Goal: Task Accomplishment & Management: Use online tool/utility

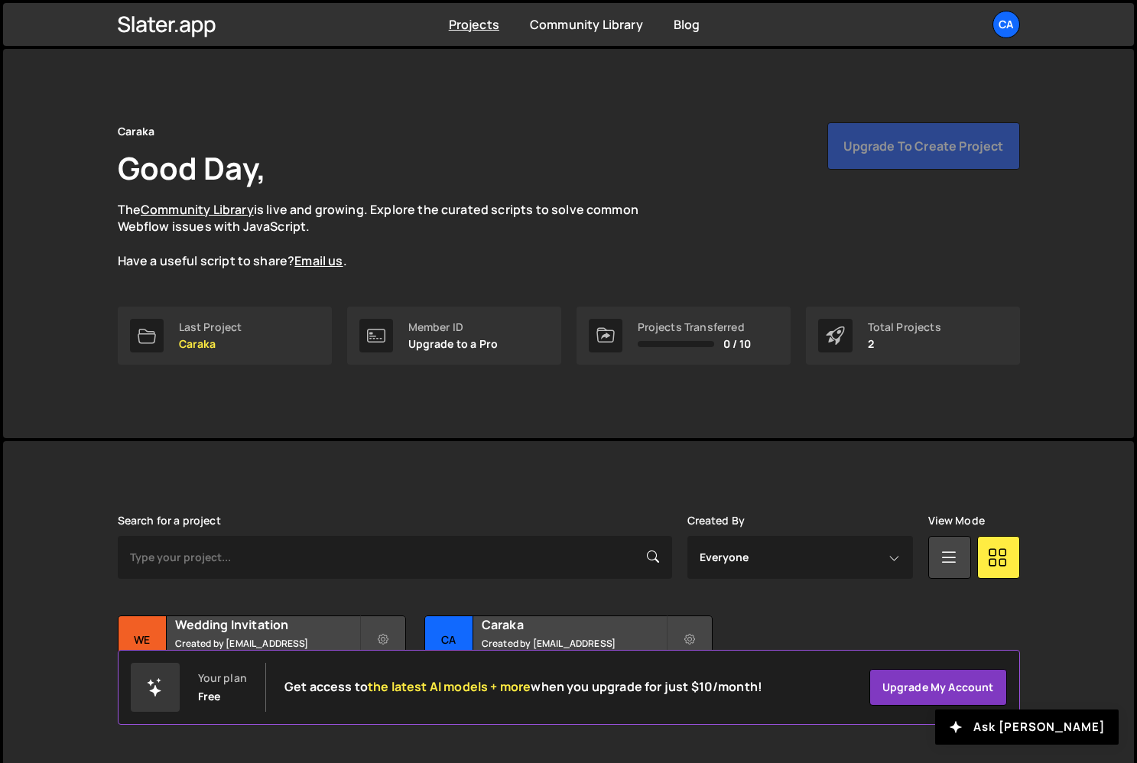
scroll to position [24, 0]
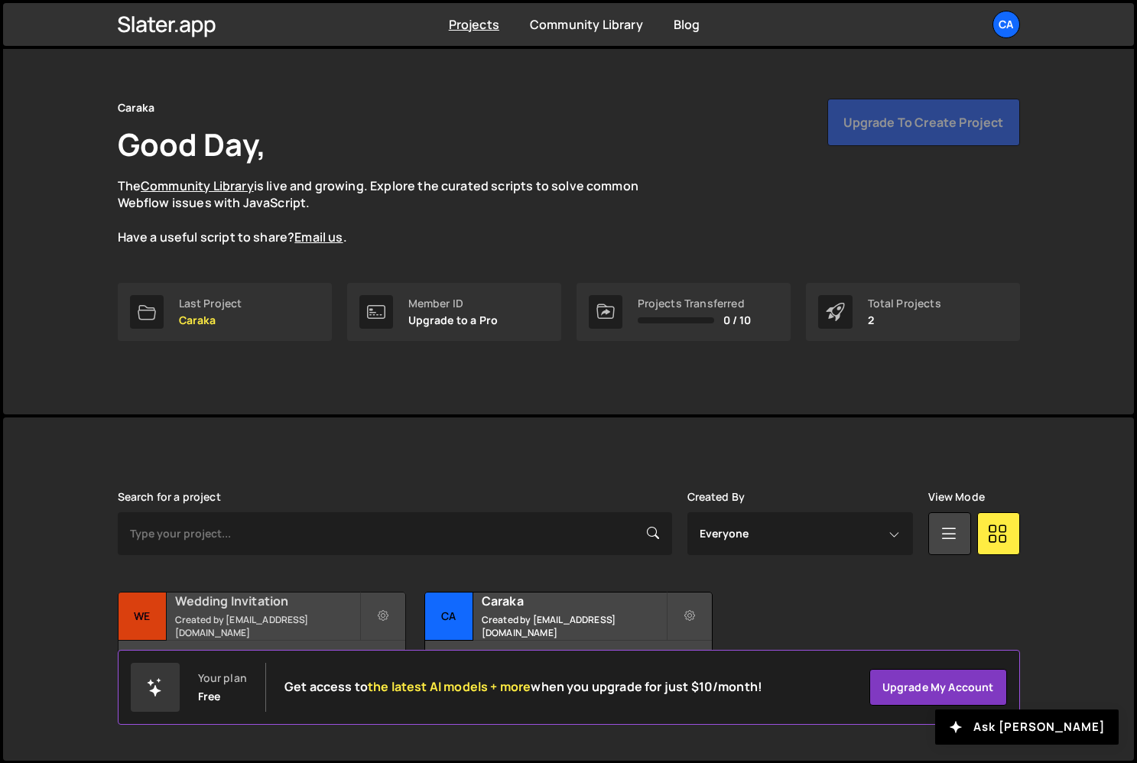
click at [232, 598] on div "Wedding Invitation Created by account@caraka.io" at bounding box center [261, 615] width 287 height 47
click at [211, 605] on h2 "Wedding Invitation" at bounding box center [267, 600] width 184 height 17
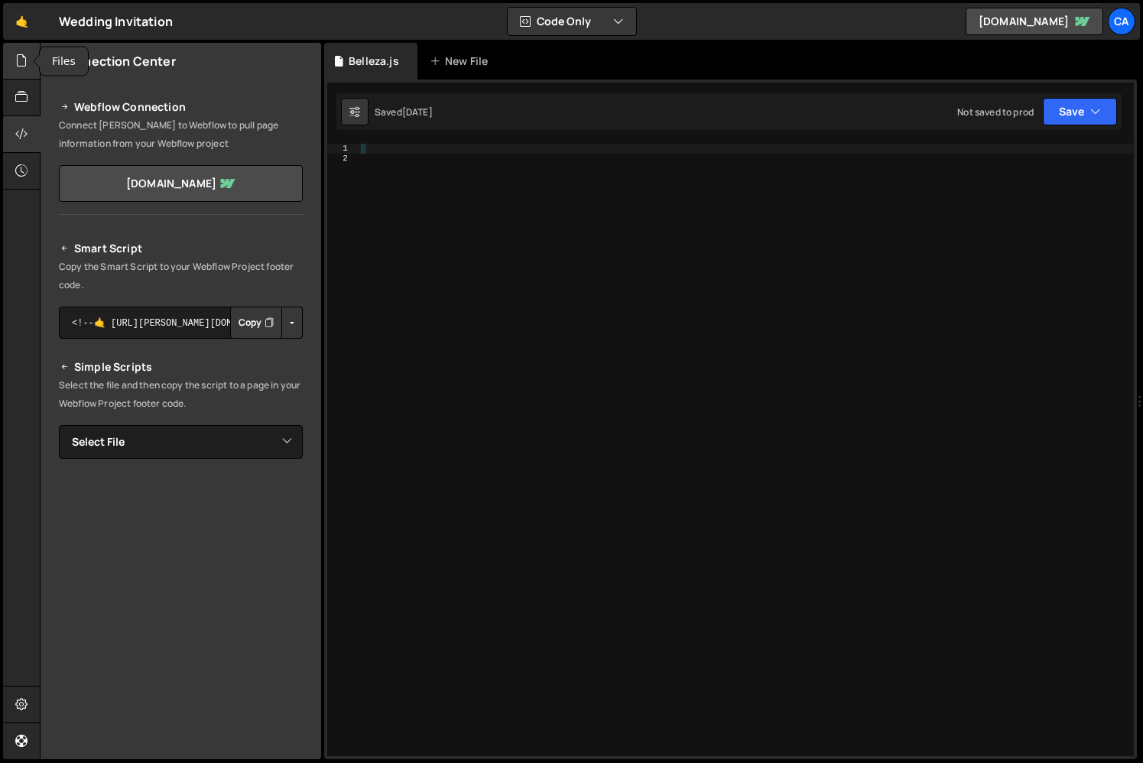
click at [22, 60] on icon at bounding box center [21, 60] width 12 height 17
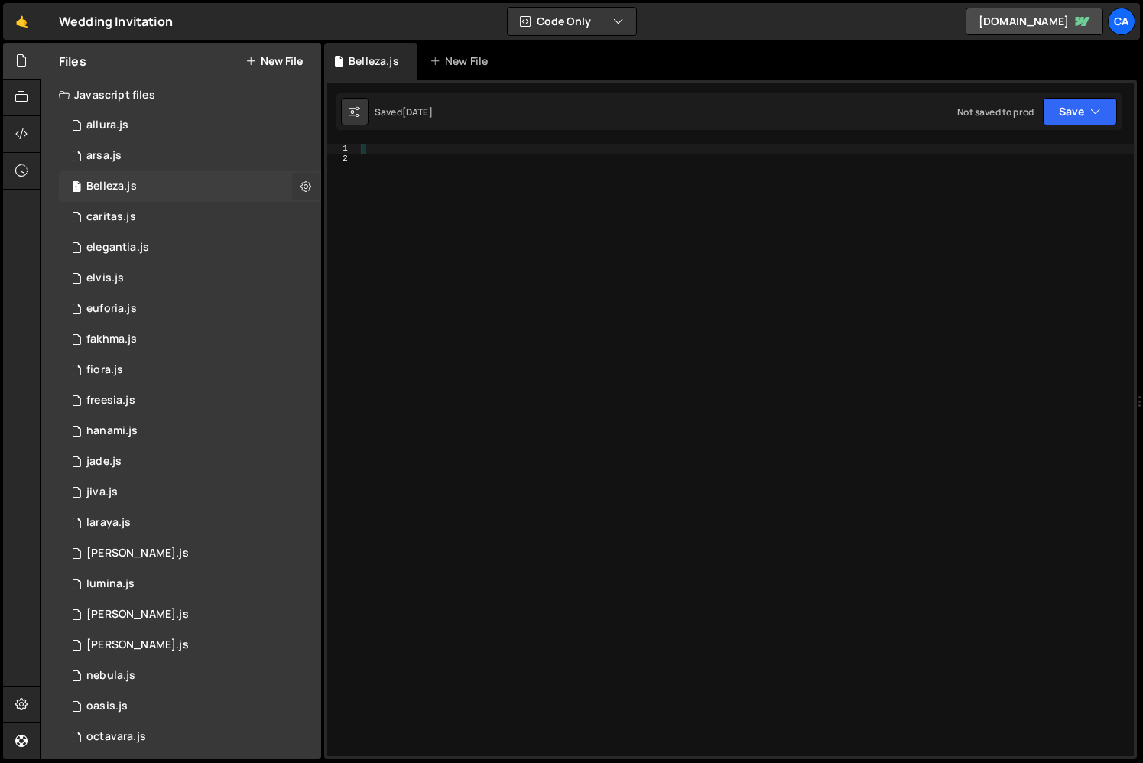
click at [306, 178] on button at bounding box center [306, 187] width 28 height 28
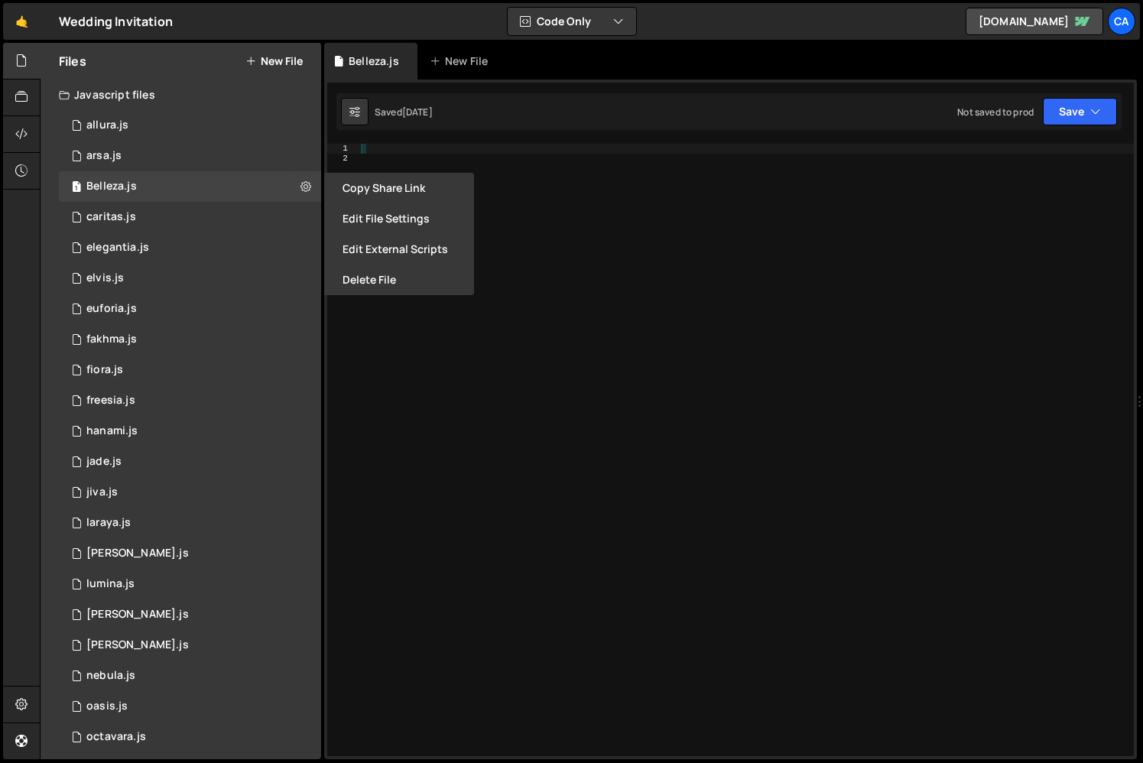
click at [399, 417] on div at bounding box center [746, 459] width 776 height 631
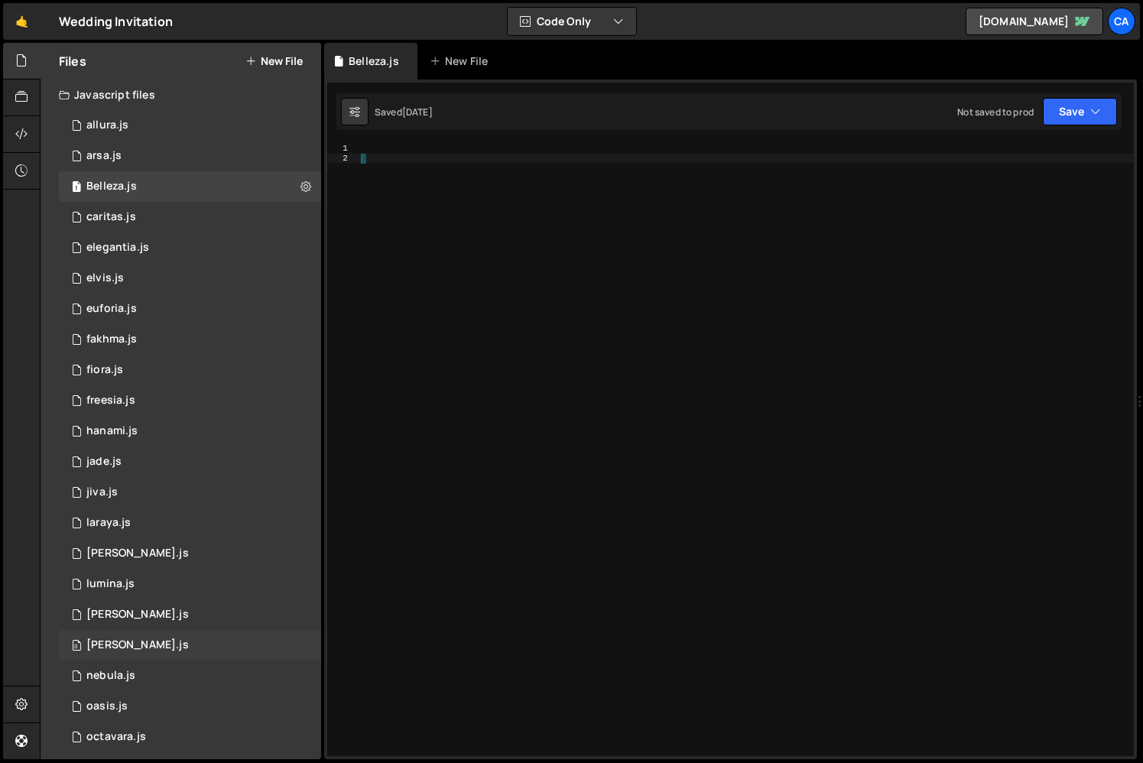
click at [135, 649] on div "0 najah.js 0" at bounding box center [190, 645] width 262 height 31
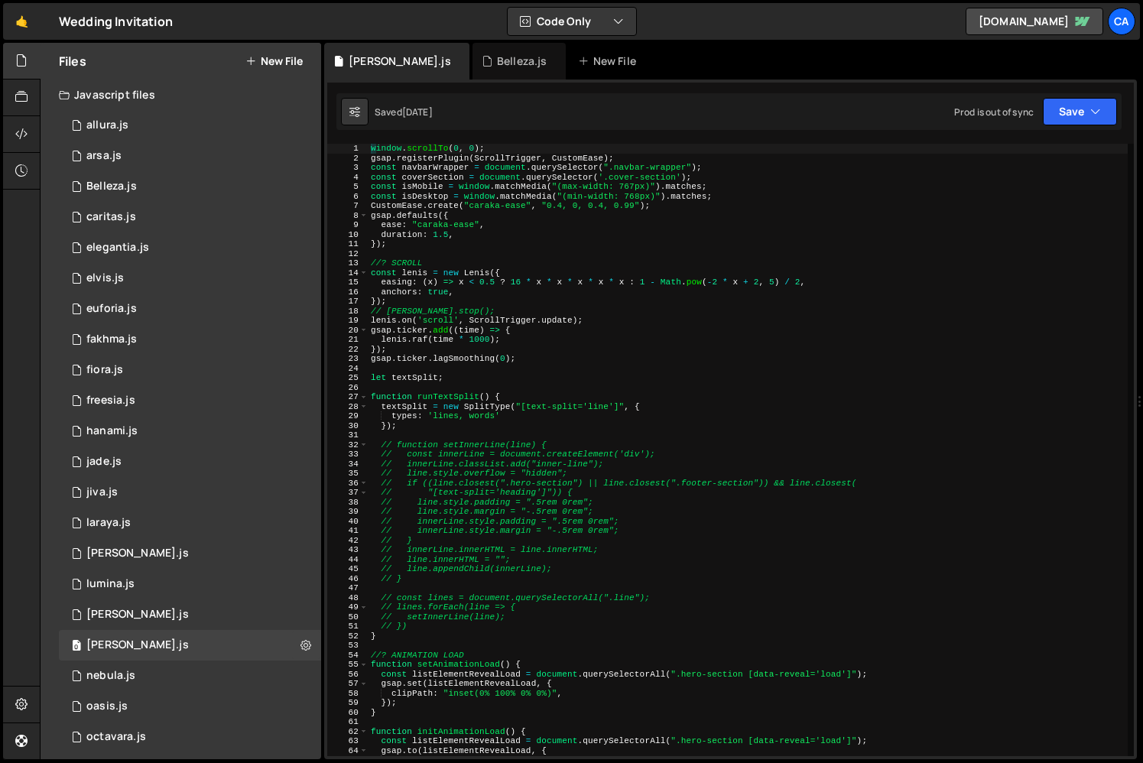
click at [493, 433] on div "window . scrollTo ( 0 , 0 ) ; gsap . registerPlugin ( ScrollTrigger , CustomEas…" at bounding box center [748, 459] width 760 height 631
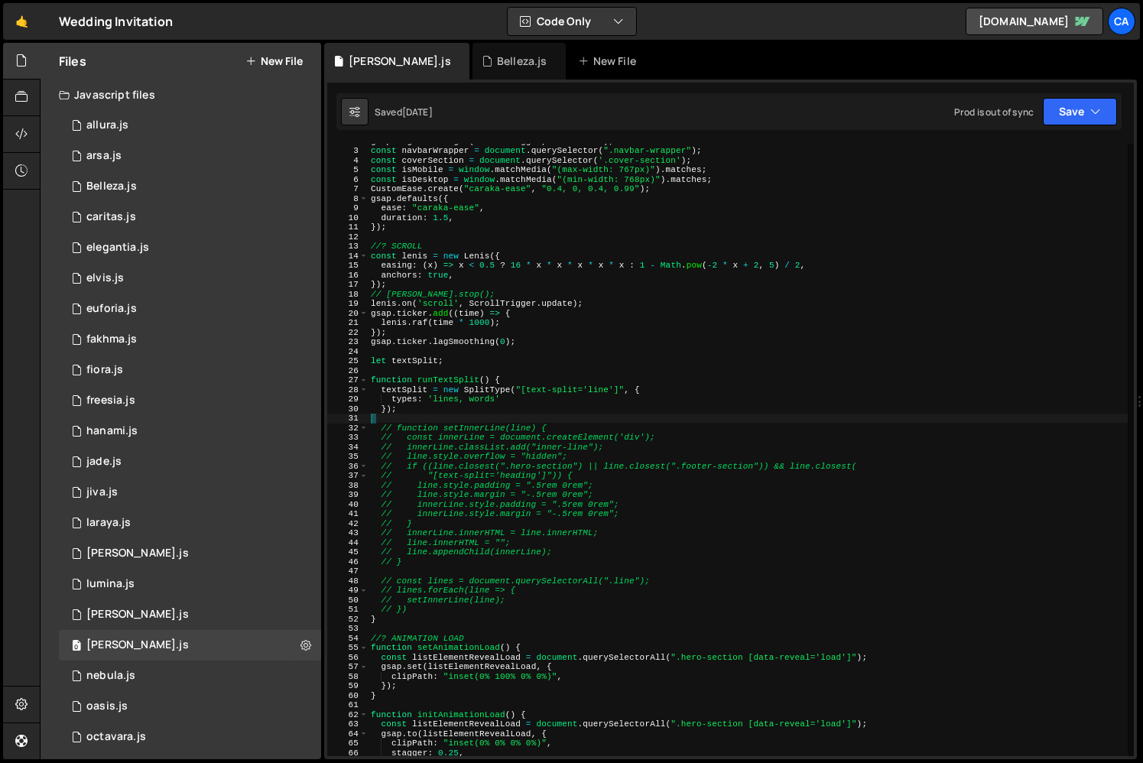
scroll to position [31, 0]
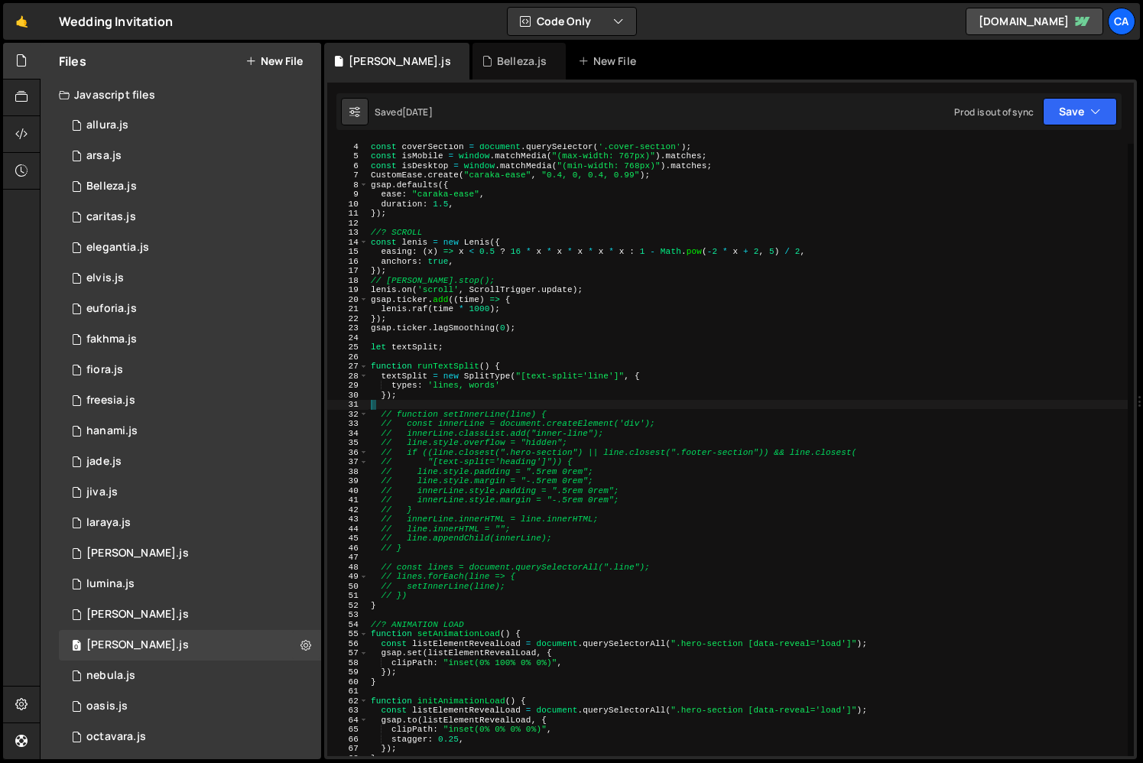
click at [478, 418] on div "const coverSection = document . querySelector ( '.cover-section' ) ; const isMo…" at bounding box center [748, 456] width 760 height 631
type textarea "// function setInnerLine(line) {"
click at [438, 407] on div "const coverSection = document . querySelector ( '.cover-section' ) ; const isMo…" at bounding box center [748, 456] width 760 height 631
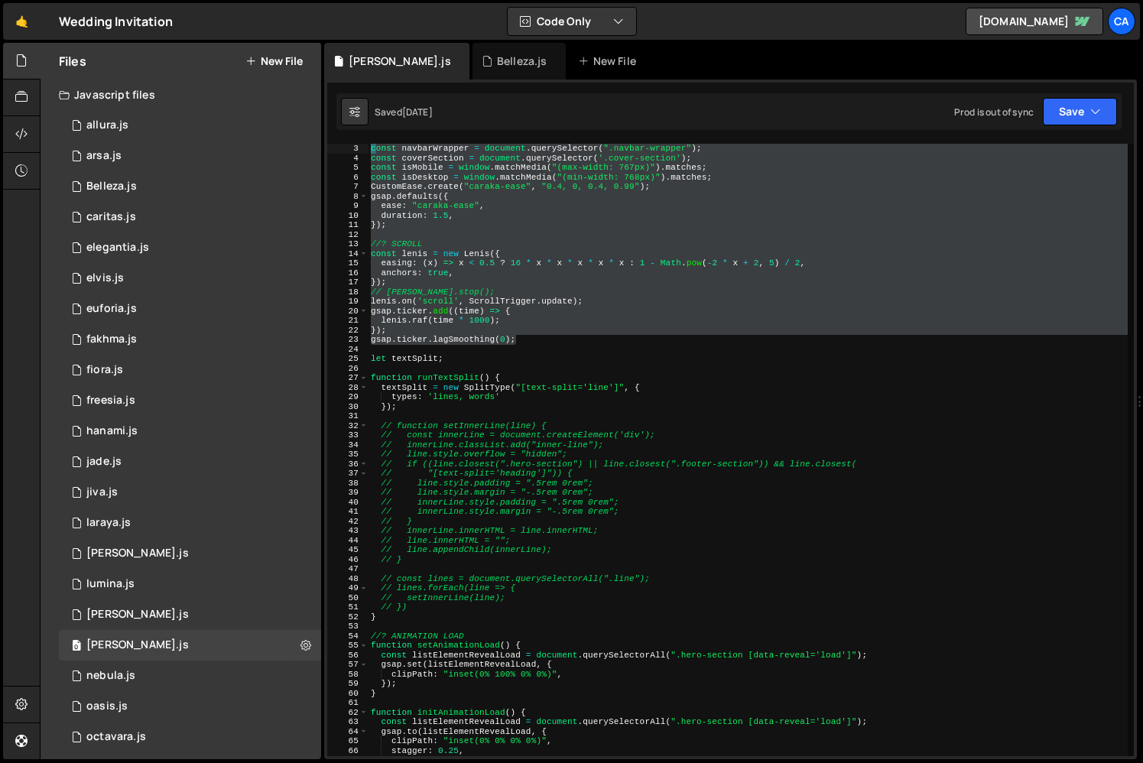
scroll to position [0, 0]
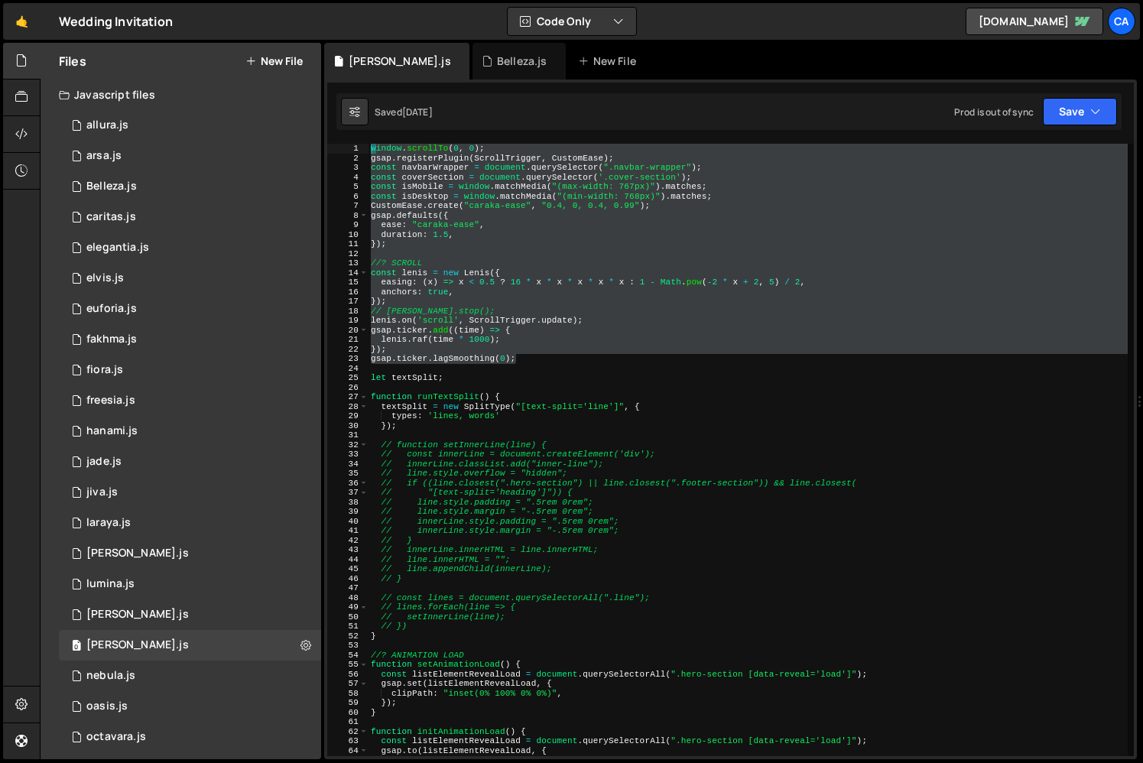
type textarea "window.scrollTo(0, 0); gsap.registerPlugin(ScrollTrigger, CustomEase);"
drag, startPoint x: 523, startPoint y: 328, endPoint x: 360, endPoint y: 130, distance: 256.3
click at [360, 130] on div "1 2 ההההההההההההההההההההההההההההההההההההההההההההההההההההההההההההההההההההההההההה…" at bounding box center [730, 419] width 813 height 680
click at [517, 249] on div "window . scrollTo ( 0 , 0 ) ; gsap . registerPlugin ( ScrollTrigger , CustomEas…" at bounding box center [748, 459] width 760 height 631
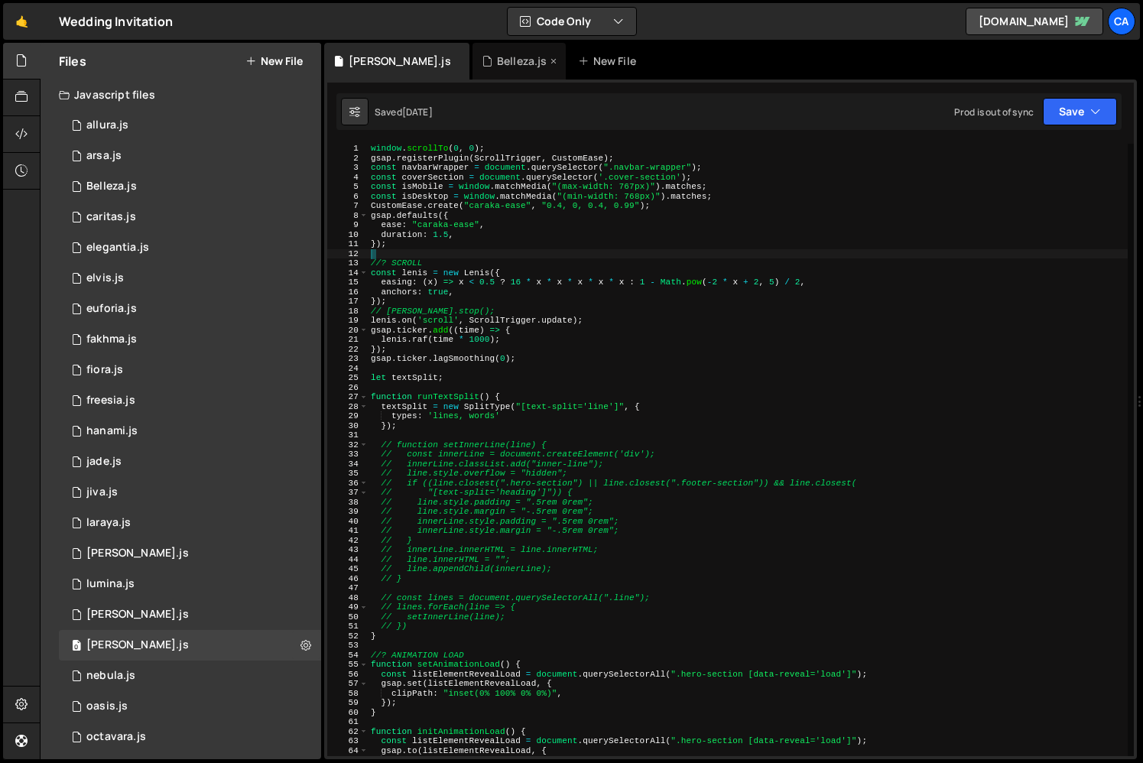
click at [473, 75] on div "Belleza.js" at bounding box center [518, 61] width 93 height 37
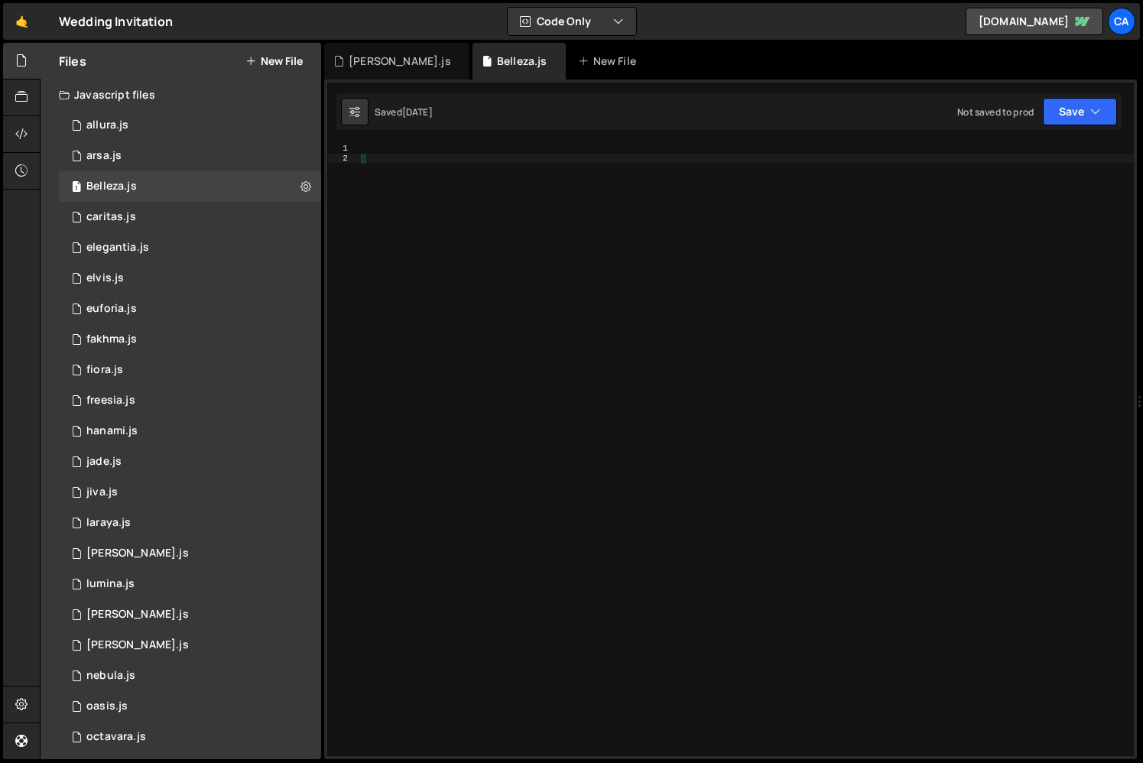
click at [445, 169] on div at bounding box center [746, 459] width 776 height 631
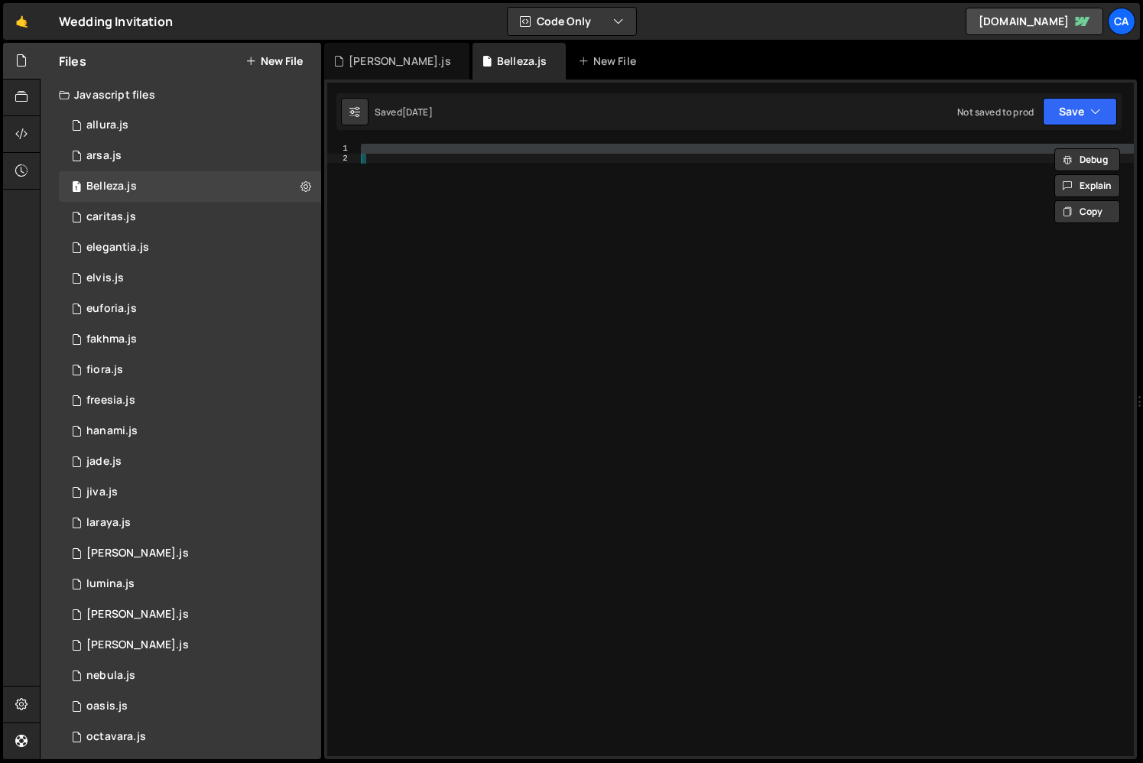
paste textarea "gsap.ticker.lagSmoothing(0);"
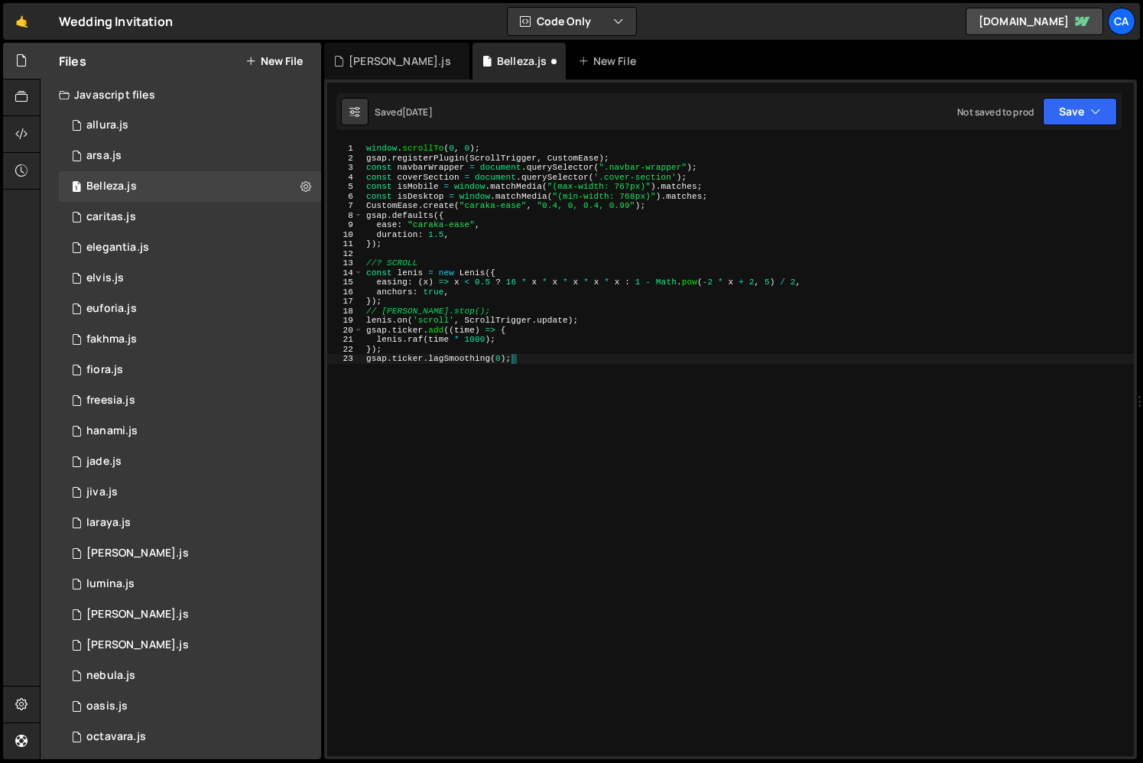
click at [508, 201] on div "window . scrollTo ( 0 , 0 ) ; gsap . registerPlugin ( ScrollTrigger , CustomEas…" at bounding box center [748, 459] width 771 height 631
click at [436, 170] on div "window . scrollTo ( 0 , 0 ) ; gsap . registerPlugin ( ScrollTrigger , CustomEas…" at bounding box center [748, 459] width 771 height 631
click at [517, 272] on div "window . scrollTo ( 0 , 0 ) ; gsap . registerPlugin ( ScrollTrigger , CustomEas…" at bounding box center [748, 459] width 771 height 631
type textarea "const lenis = new Lenis({"
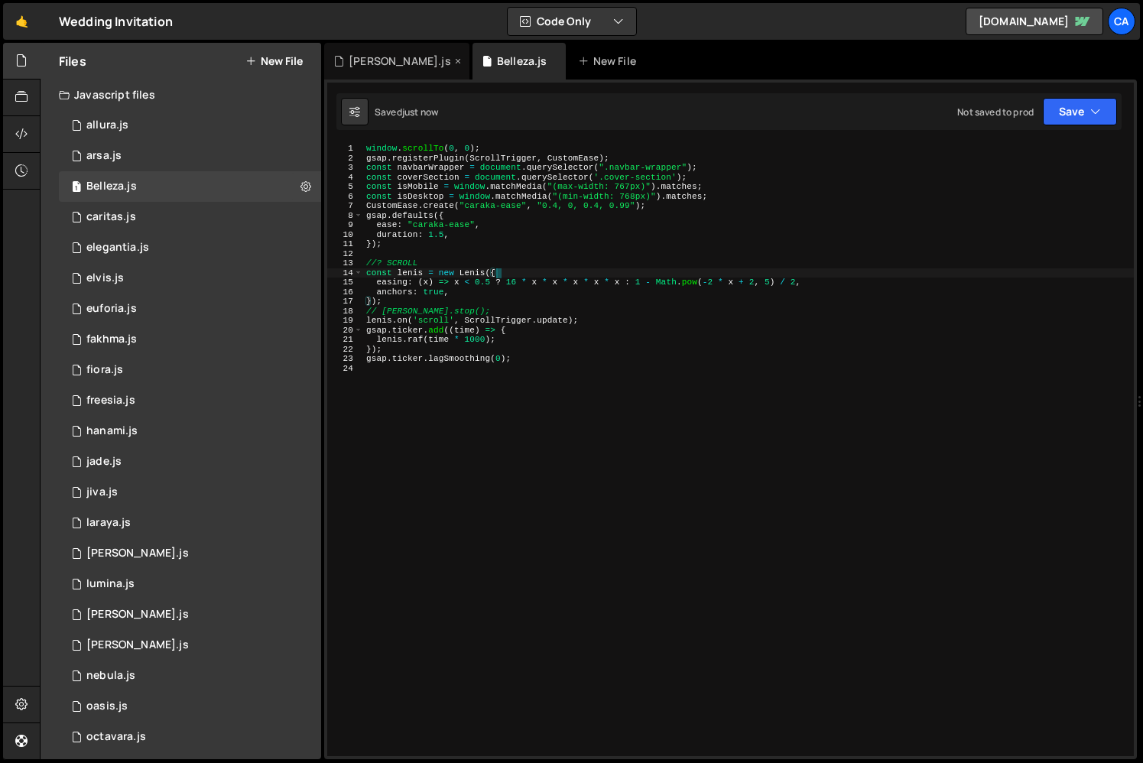
click at [381, 62] on div "najah.js" at bounding box center [400, 61] width 102 height 15
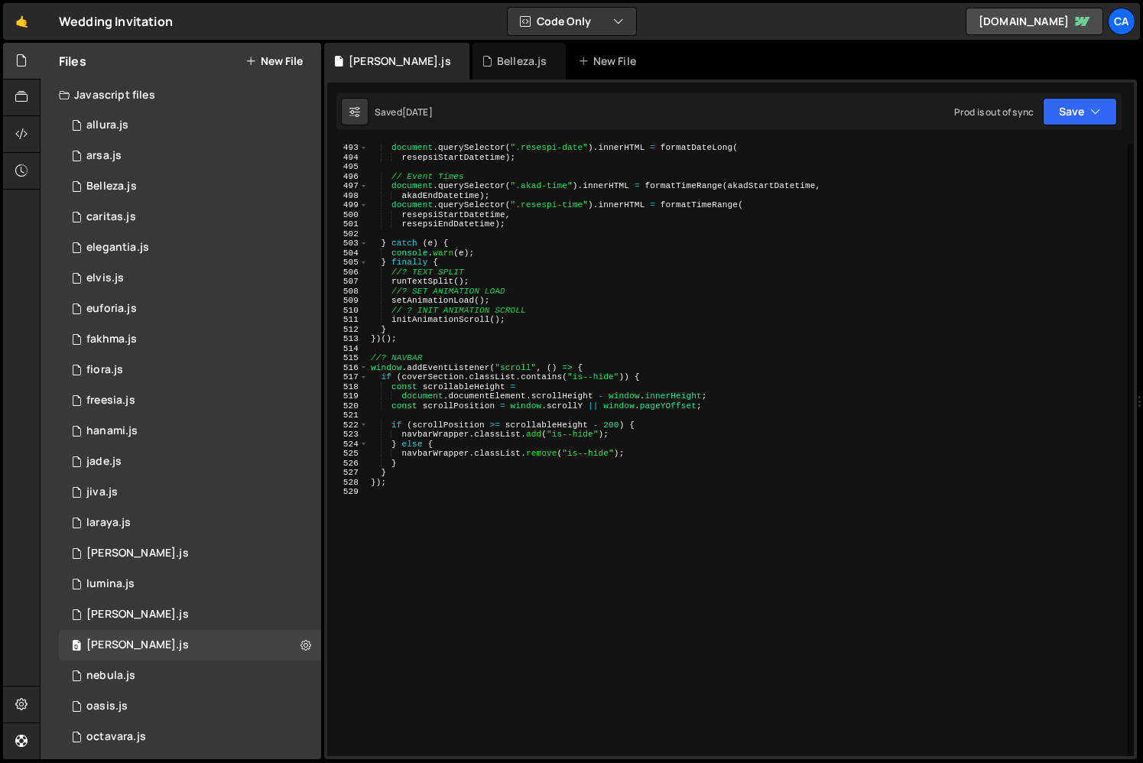
scroll to position [4744, 0]
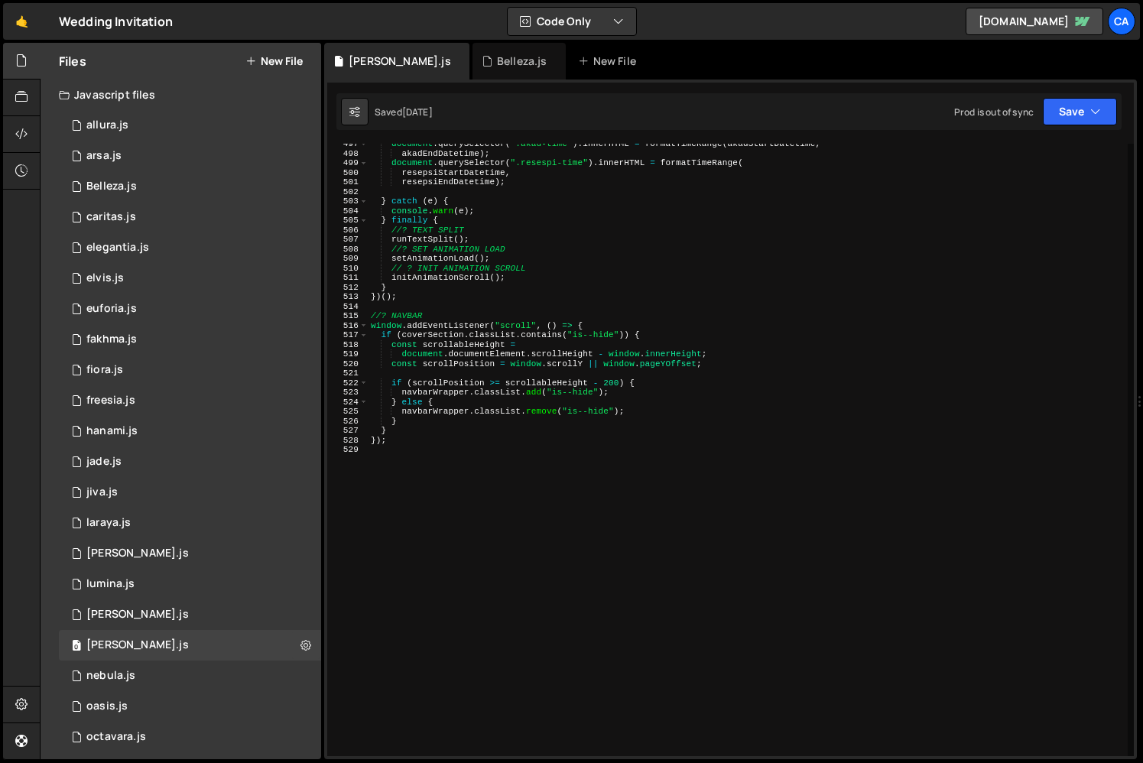
click at [417, 510] on div "document . querySelector ( ".akad-time" ) . innerHTML = formatTimeRange ( akadS…" at bounding box center [748, 454] width 760 height 631
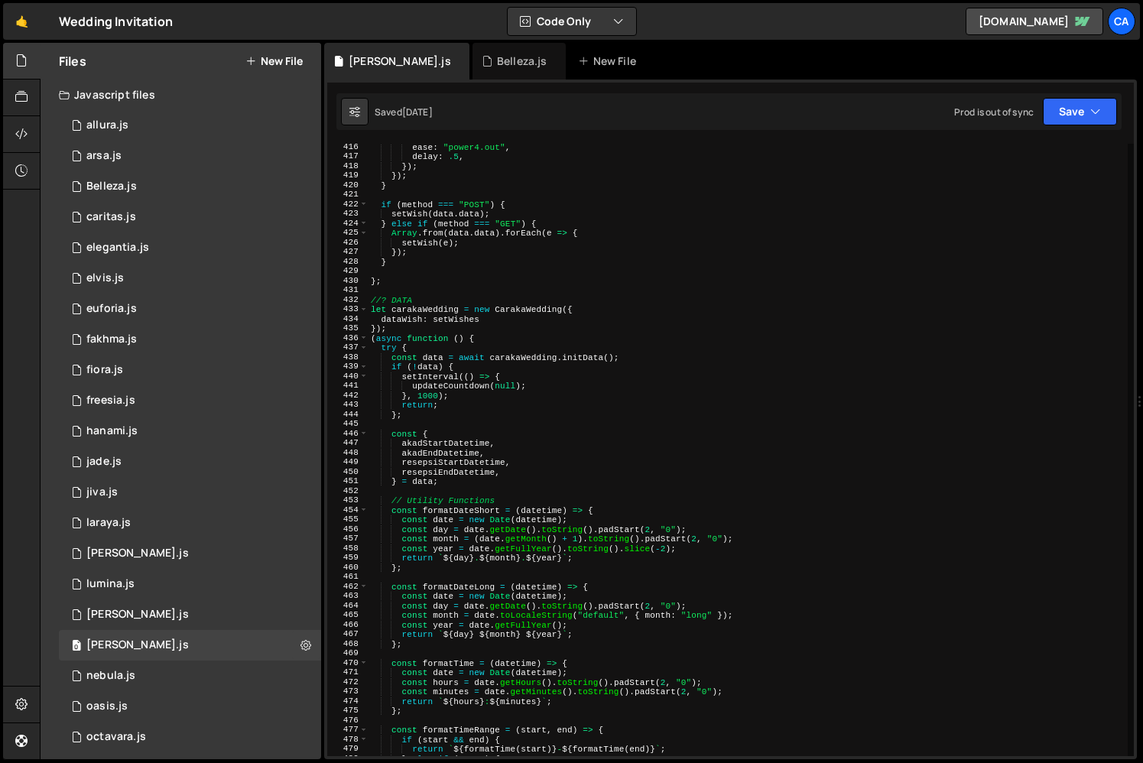
scroll to position [3971, 0]
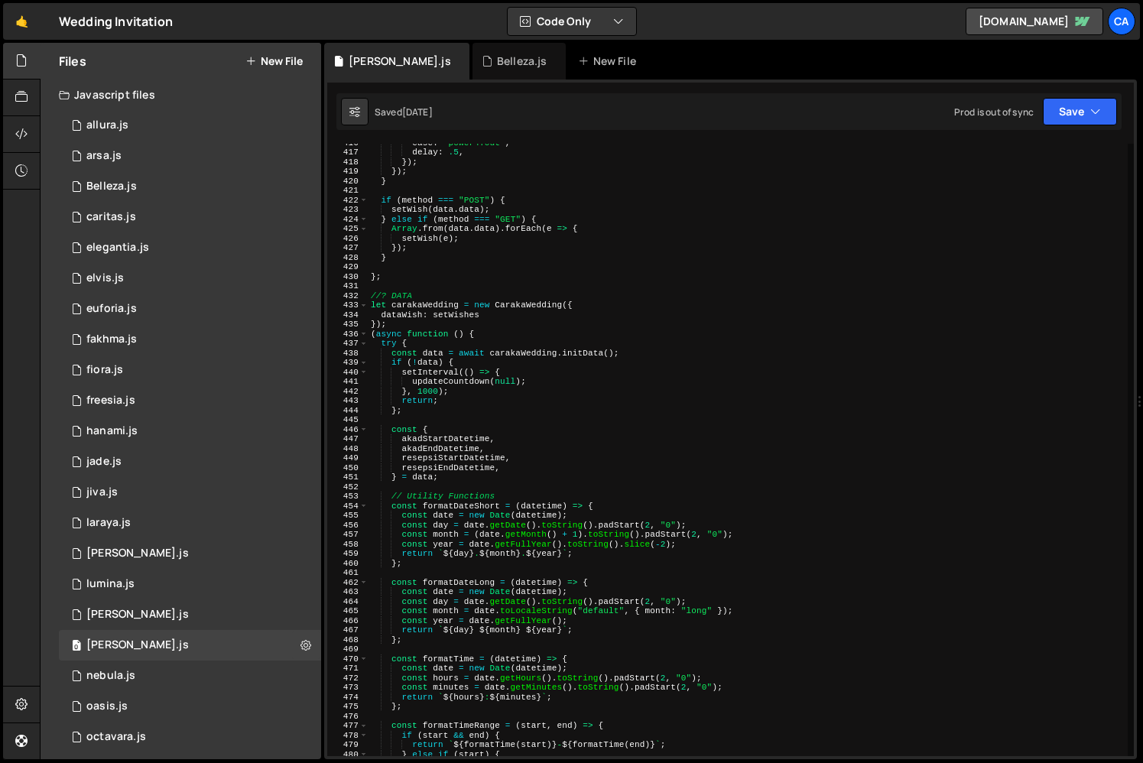
click at [417, 281] on div "ease : "power4.out" , delay : .5 , }) ; }) ; } if ( method === "POST" ) { setWi…" at bounding box center [748, 453] width 760 height 631
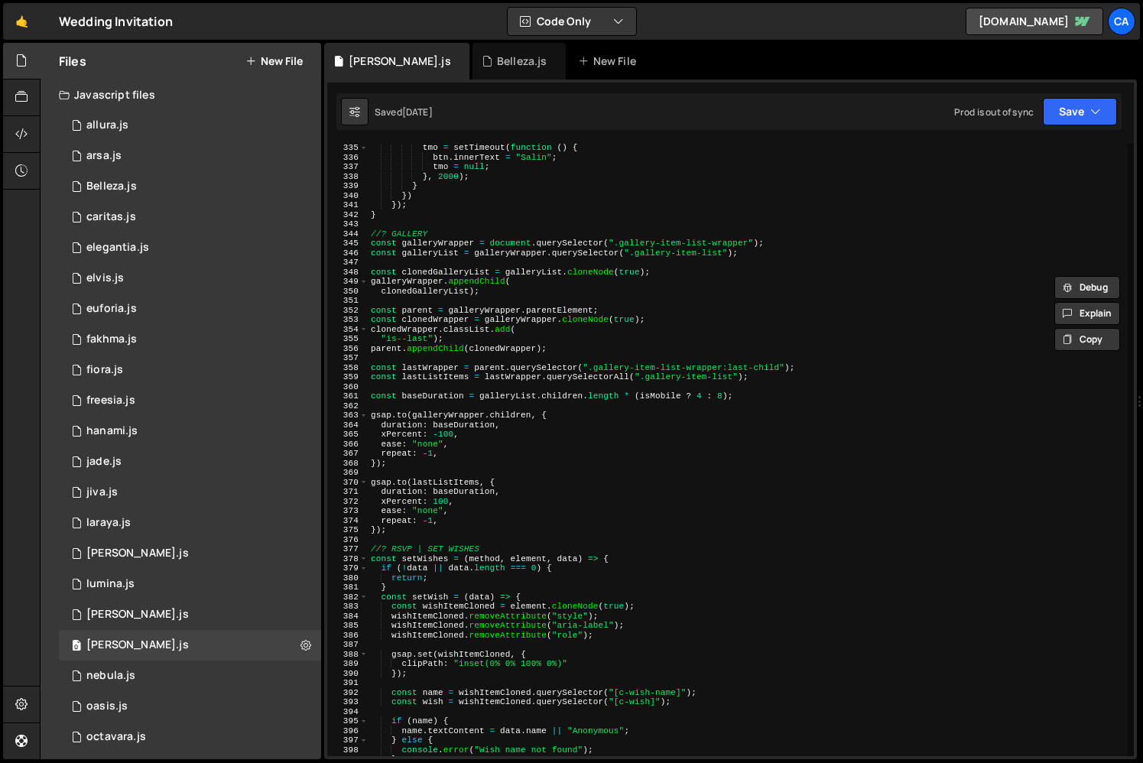
scroll to position [3189, 0]
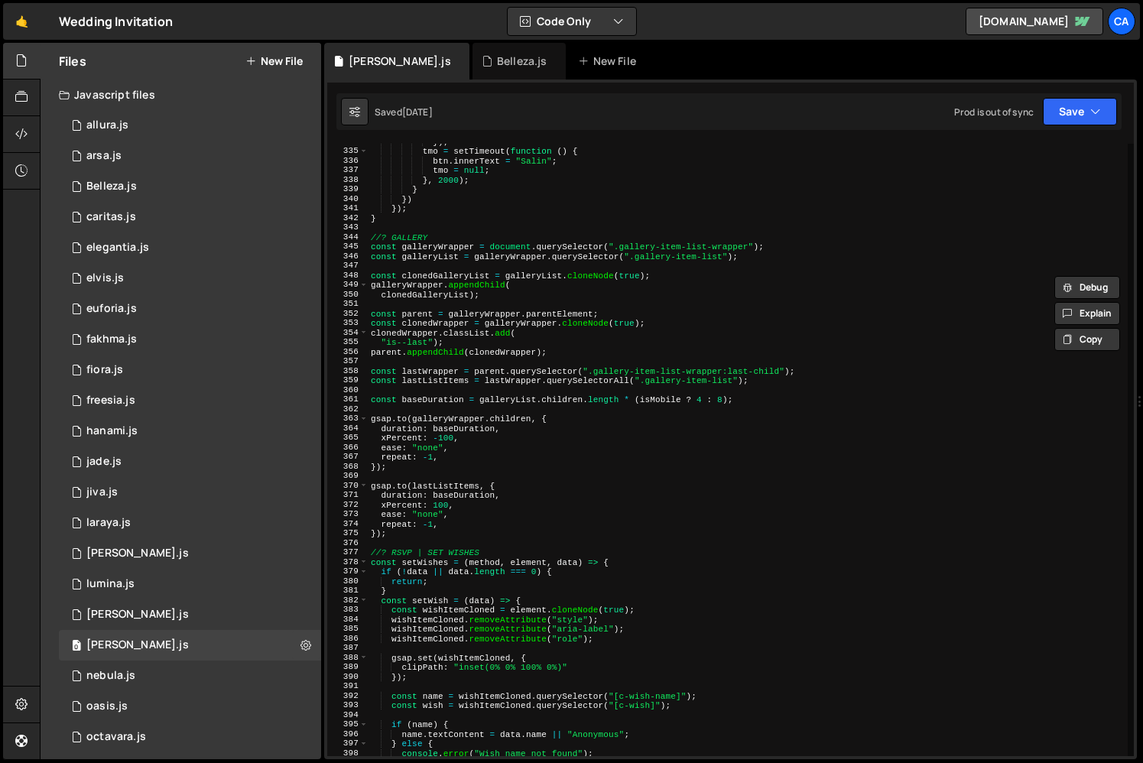
click at [408, 538] on div "}) ; tmo = setTimeout ( function ( ) { btn . innerText = "Salin" ; tmo = null ;…" at bounding box center [748, 452] width 760 height 631
type textarea "//? RSVP | SET WISHES"
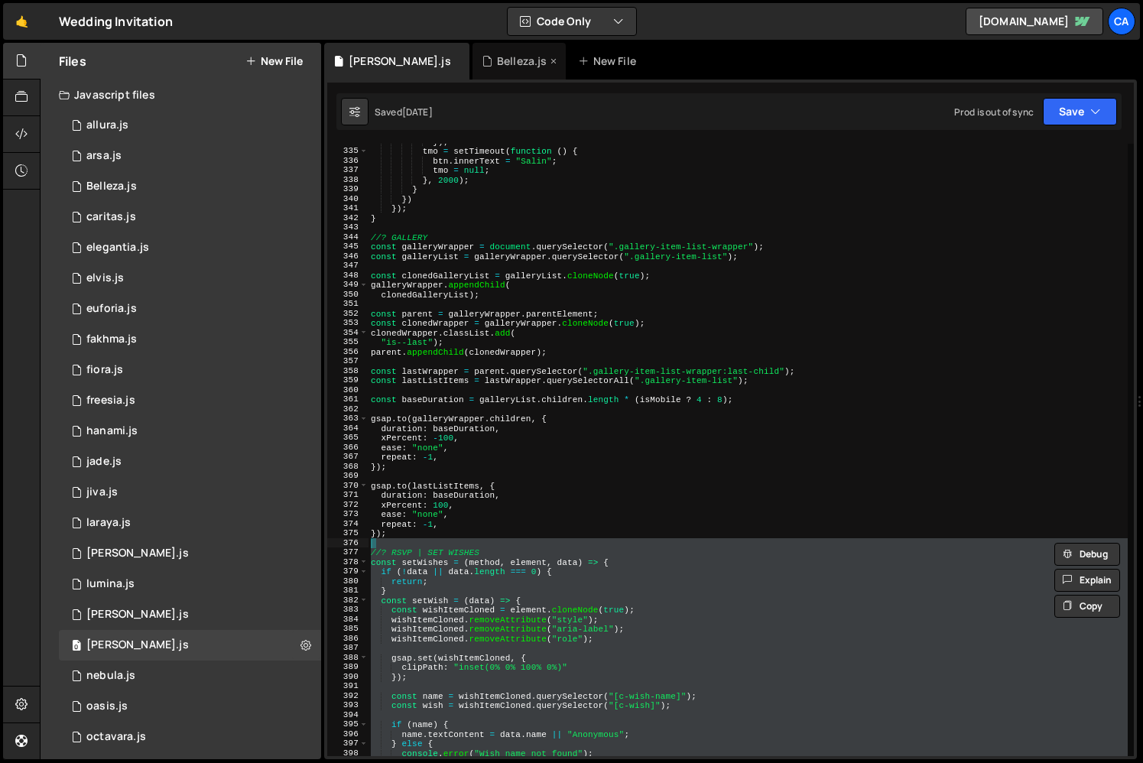
click at [497, 57] on div "Belleza.js" at bounding box center [522, 61] width 50 height 15
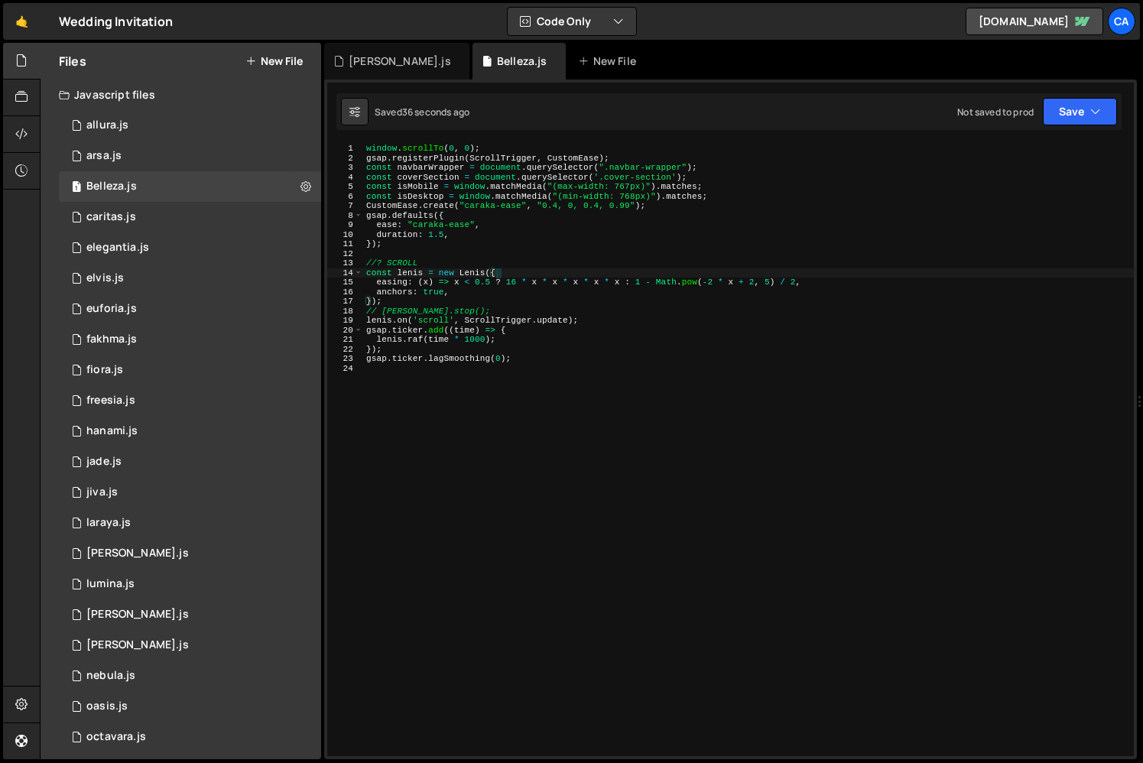
click at [460, 421] on div "window . scrollTo ( 0 , 0 ) ; gsap . registerPlugin ( ScrollTrigger , CustomEas…" at bounding box center [748, 459] width 771 height 631
paste textarea "navbarWrapper.classList.remove("is--hide");"
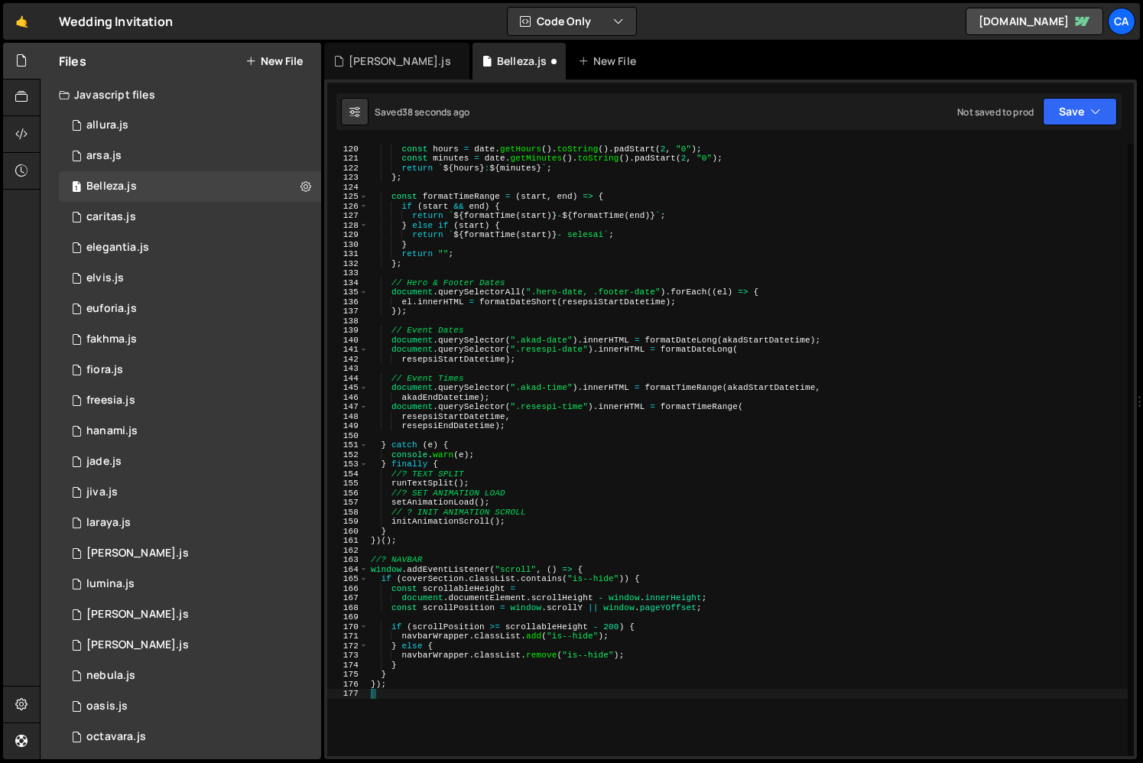
scroll to position [1142, 0]
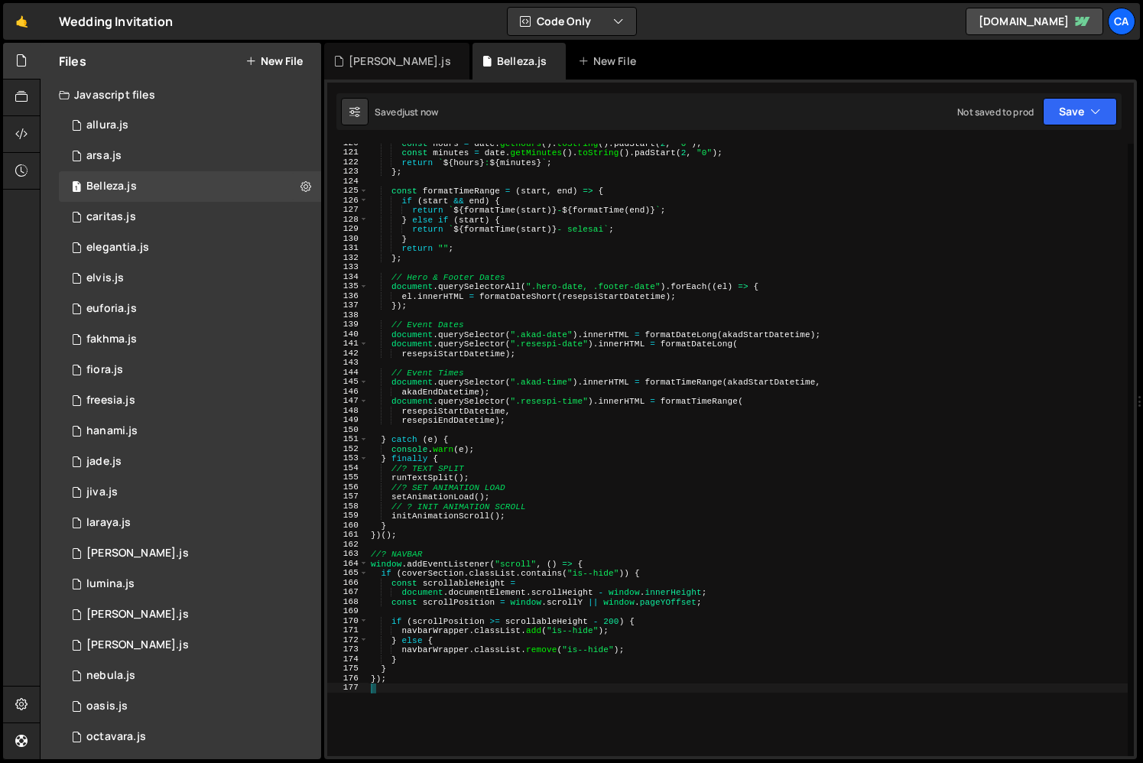
click at [482, 650] on div "const hours = date . getHours ( ) . toString ( ) . padStart ( 2 , "0" ) ; const…" at bounding box center [748, 453] width 760 height 631
click at [612, 629] on div "const hours = date . getHours ( ) . toString ( ) . padStart ( 2 , "0" ) ; const…" at bounding box center [748, 453] width 760 height 631
click at [480, 604] on div "const hours = date . getHours ( ) . toString ( ) . padStart ( 2 , "0" ) ; const…" at bounding box center [748, 453] width 760 height 631
click at [469, 593] on div "const hours = date . getHours ( ) . toString ( ) . padStart ( 2 , "0" ) ; const…" at bounding box center [748, 453] width 760 height 631
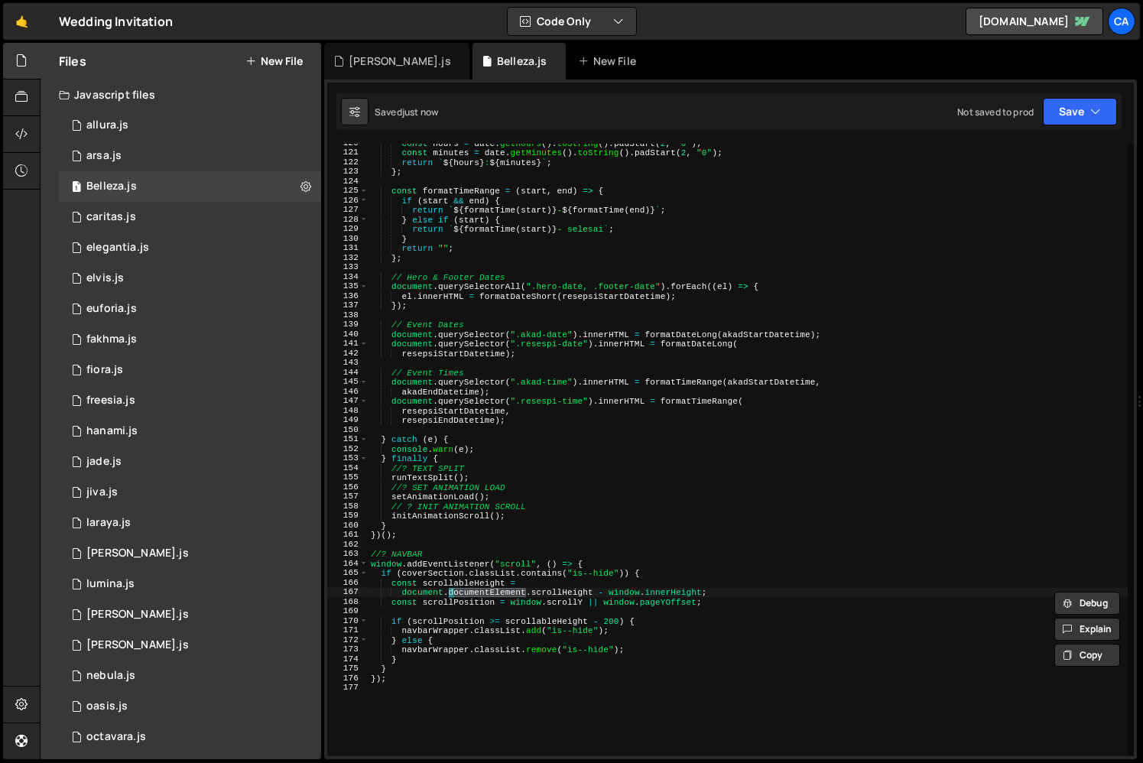
click at [511, 590] on div "const hours = date . getHours ( ) . toString ( ) . padStart ( 2 , "0" ) ; const…" at bounding box center [748, 453] width 760 height 631
click at [443, 572] on div "const hours = date . getHours ( ) . toString ( ) . padStart ( 2 , "0" ) ; const…" at bounding box center [748, 453] width 760 height 631
click at [403, 577] on div "const hours = date . getHours ( ) . toString ( ) . padStart ( 2 , "0" ) ; const…" at bounding box center [748, 453] width 760 height 631
paste textarea "coverSection"
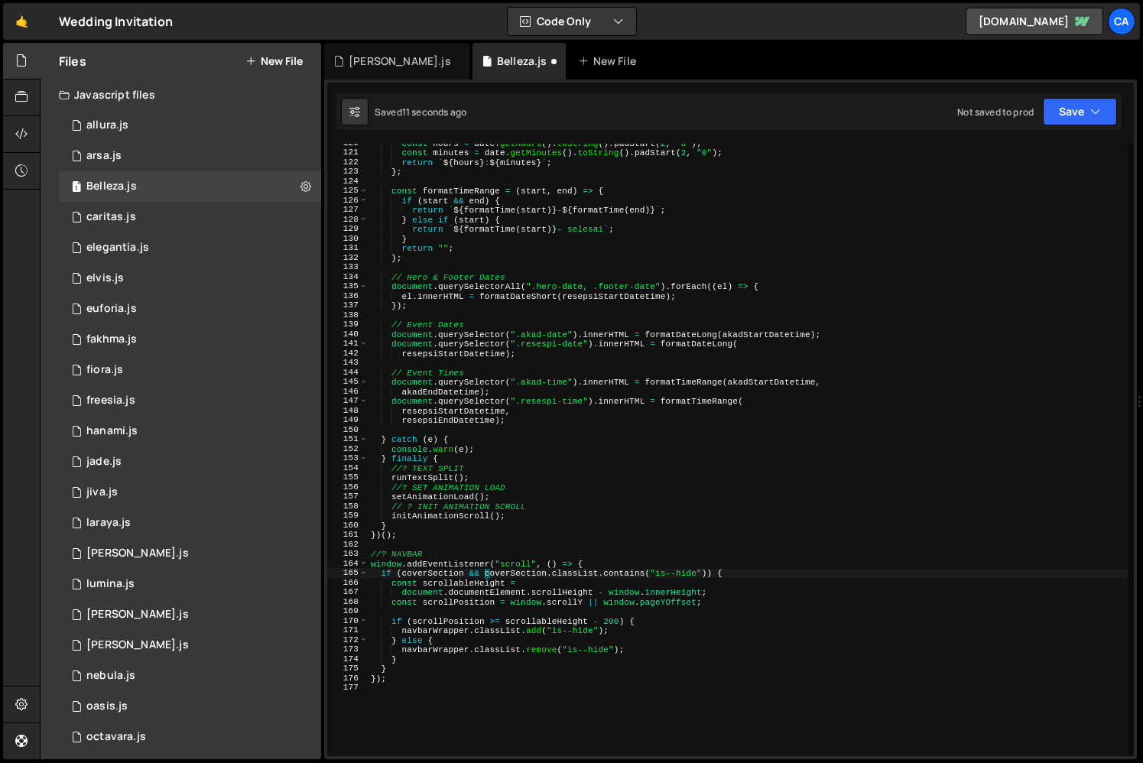
click at [449, 663] on div "const hours = date . getHours ( ) . toString ( ) . padStart ( 2 , "0" ) ; const…" at bounding box center [748, 453] width 760 height 631
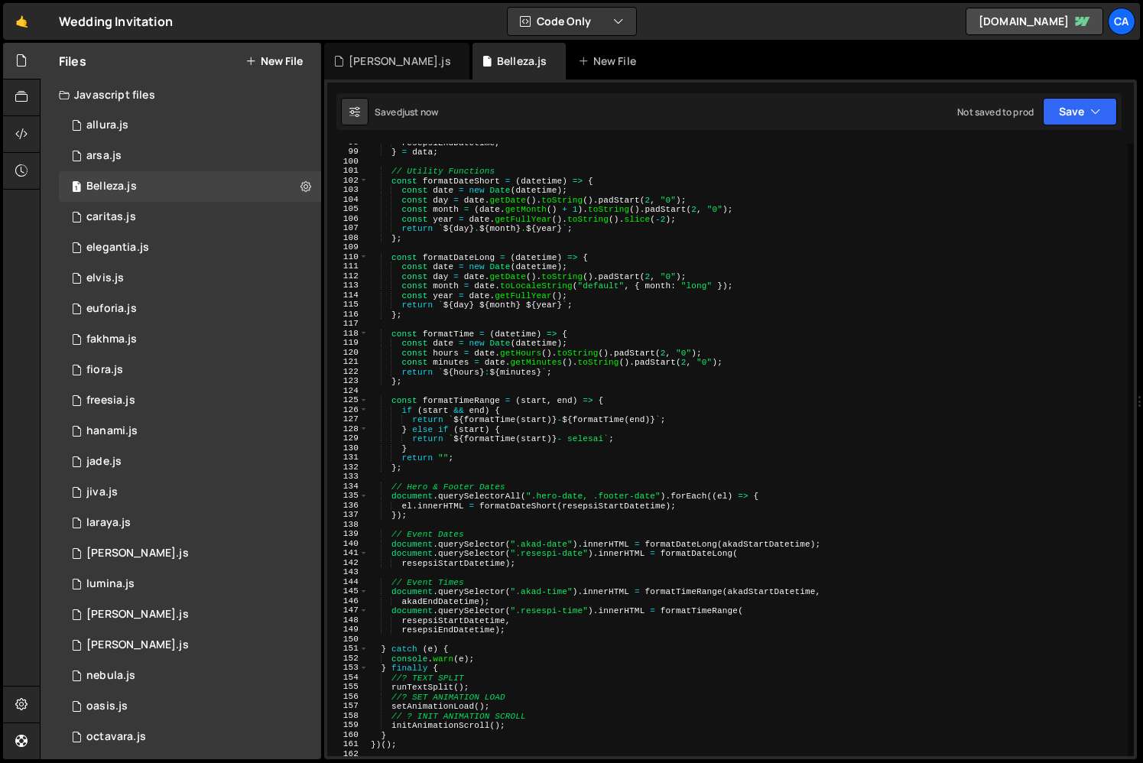
scroll to position [936, 0]
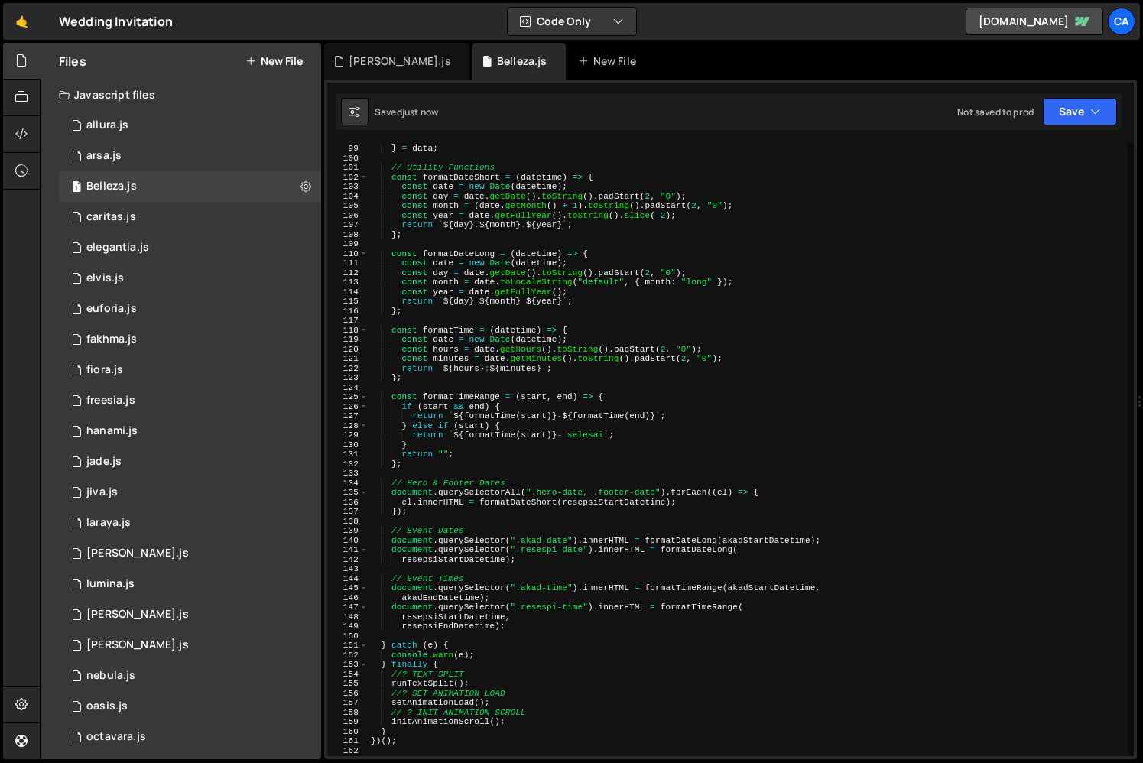
click at [436, 726] on div "} = data ; // Utility Functions const formatDateShort = ( datetime ) => { const…" at bounding box center [748, 459] width 760 height 631
click at [482, 684] on div "} = data ; // Utility Functions const formatDateShort = ( datetime ) => { const…" at bounding box center [748, 459] width 760 height 631
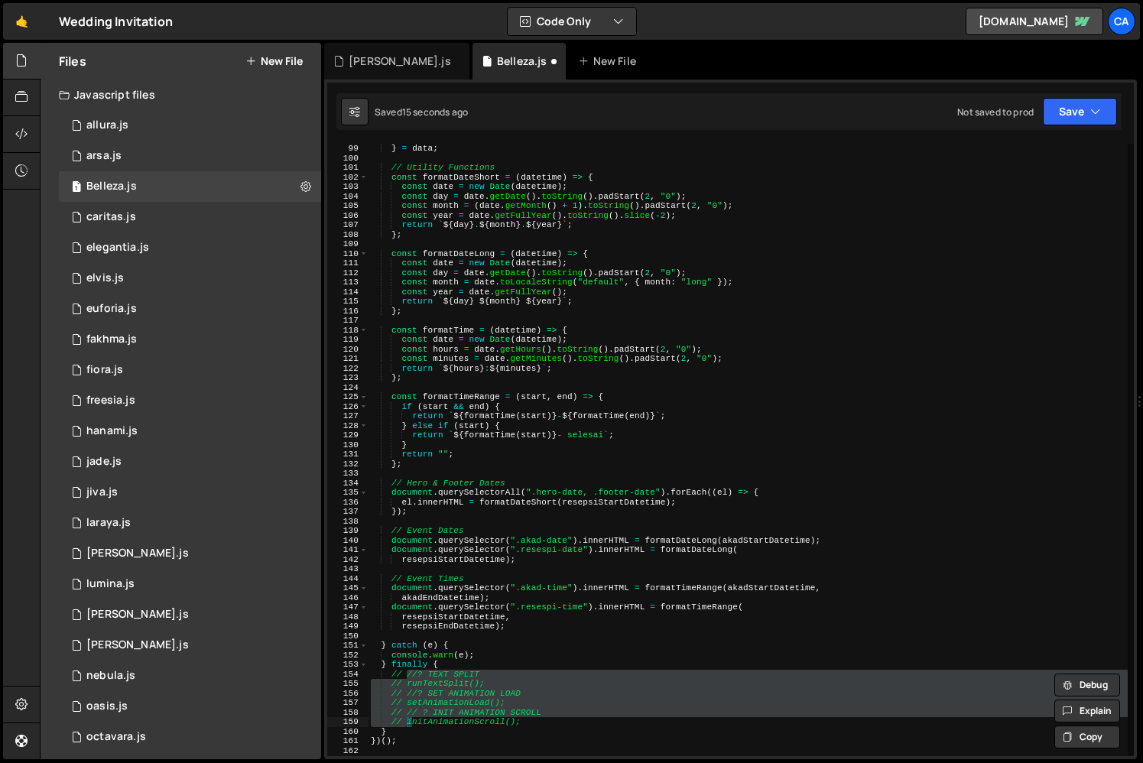
click at [529, 667] on div "} = data ; // Utility Functions const formatDateShort = ( datetime ) => { const…" at bounding box center [748, 459] width 760 height 631
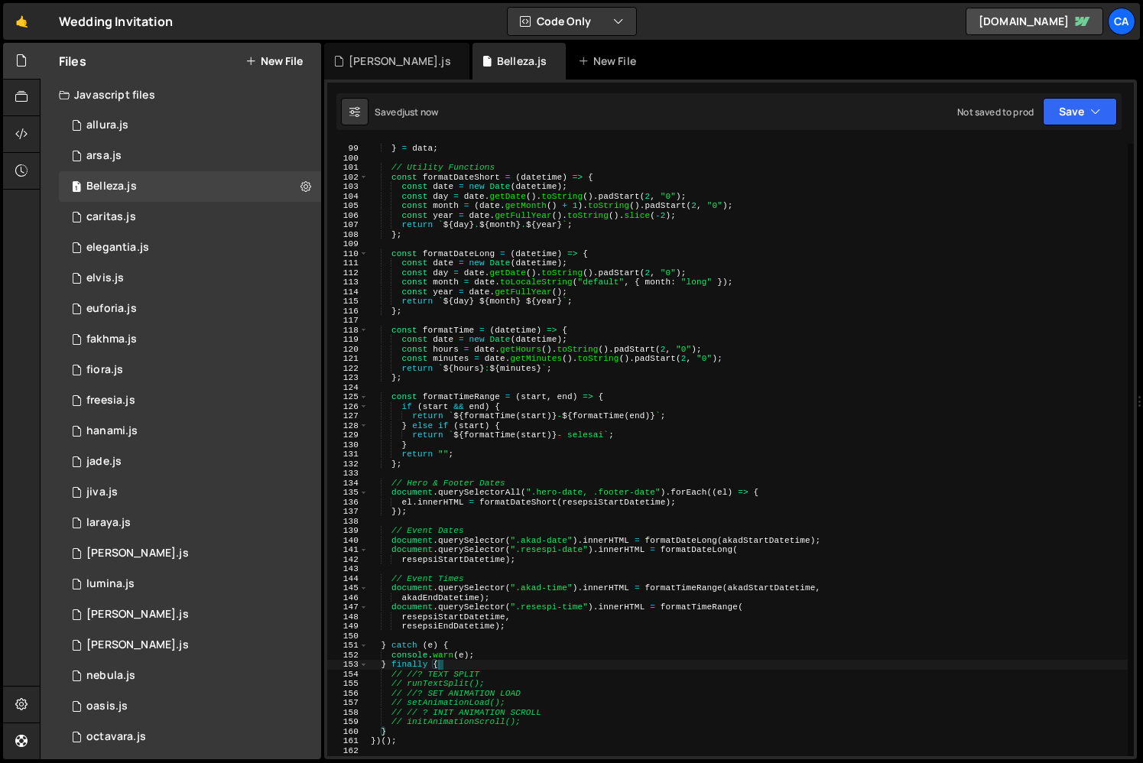
click at [529, 667] on div "} = data ; // Utility Functions const formatDateShort = ( datetime ) => { const…" at bounding box center [748, 459] width 760 height 631
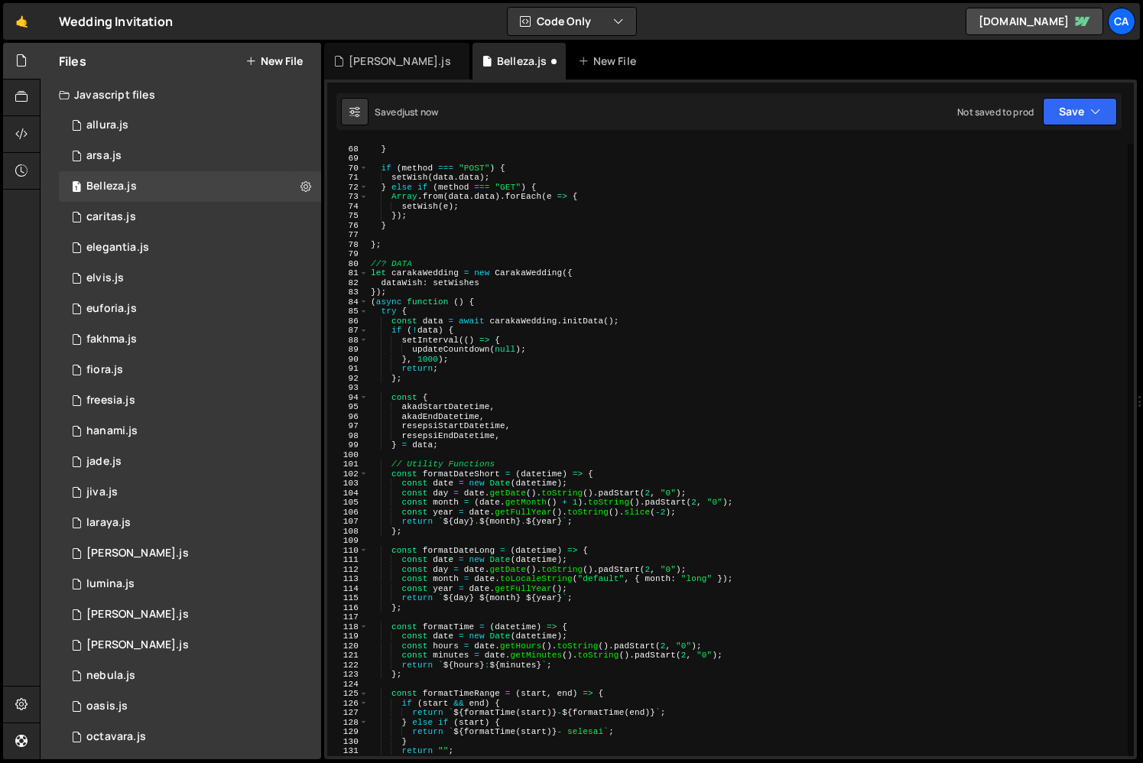
scroll to position [629, 0]
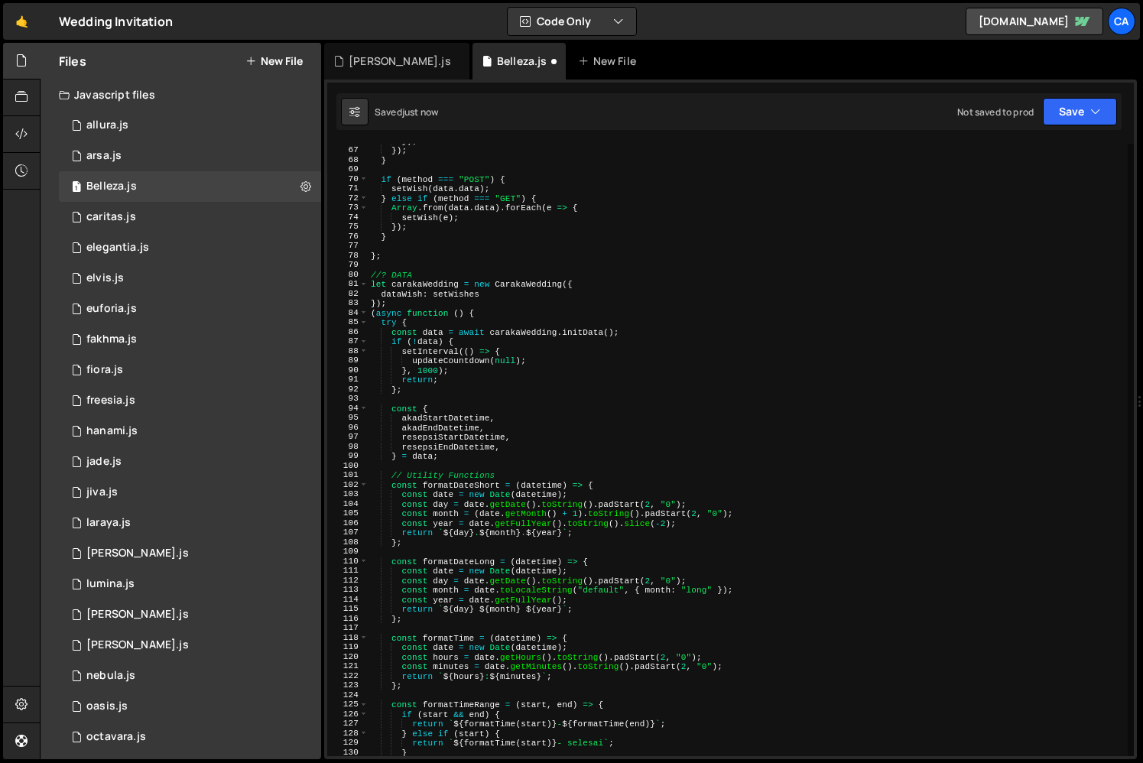
click at [496, 309] on div "}) ; }) ; } if ( method === "POST" ) { setWish ( data . data ) ; } else if ( me…" at bounding box center [748, 451] width 760 height 631
type textarea "(async function () {"
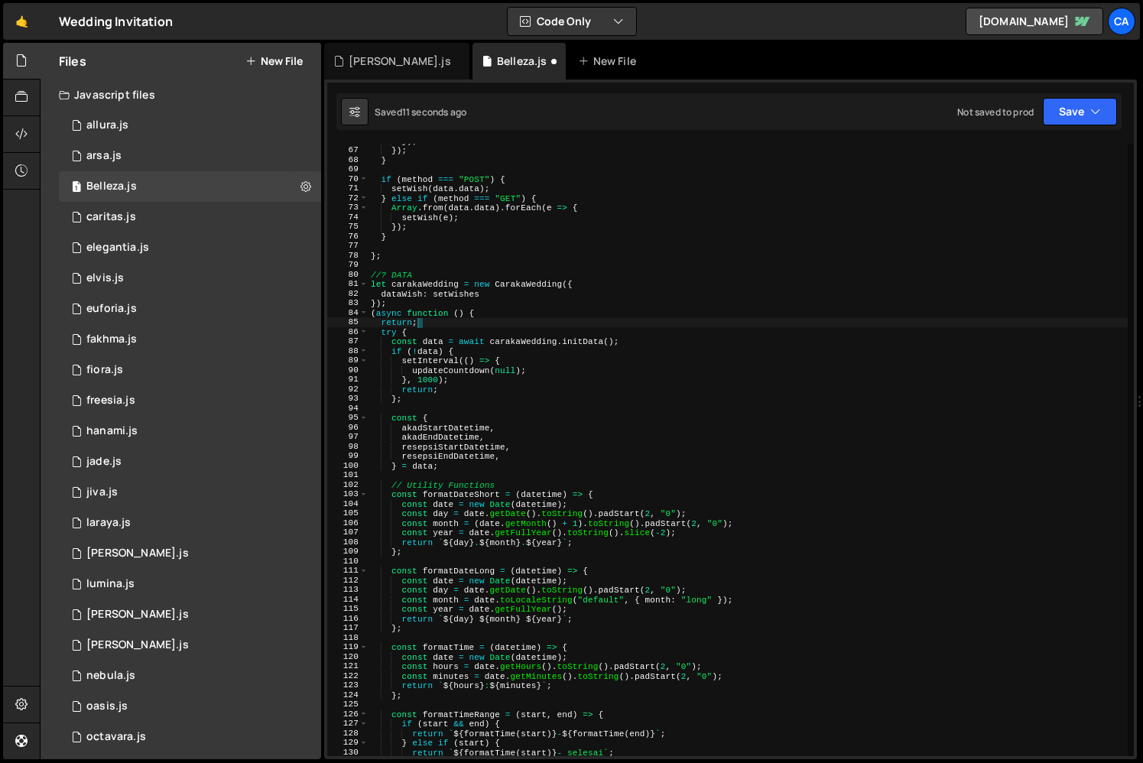
scroll to position [0, 3]
click at [491, 394] on div "}) ; }) ; } if ( method === "POST" ) { setWish ( data . data ) ; } else if ( me…" at bounding box center [748, 451] width 760 height 631
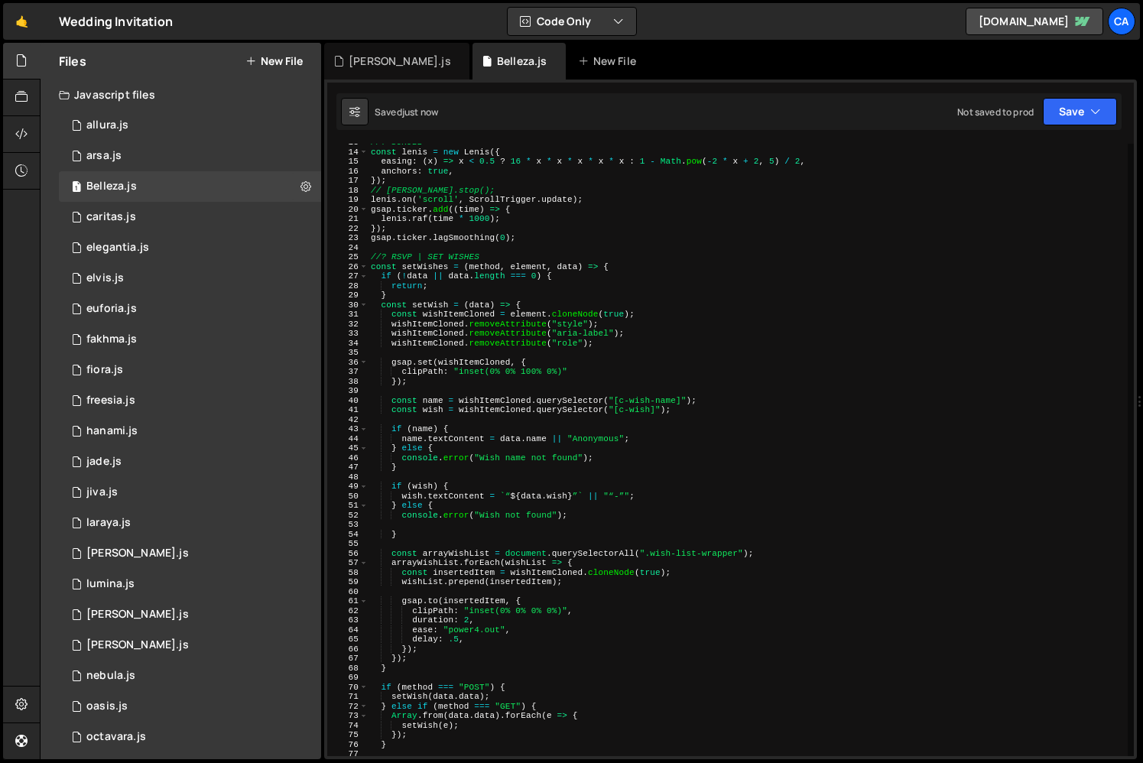
scroll to position [122, 0]
click at [554, 654] on div "//? SCROLL const lenis = new Lenis ({ easing : ( x ) => x < 0.5 ? 16 * x * x * …" at bounding box center [748, 452] width 760 height 631
type textarea "});"
click at [534, 542] on div "//? SCROLL const lenis = new Lenis ({ easing : ( x ) => x < 0.5 ? 16 * x * x * …" at bounding box center [748, 452] width 760 height 631
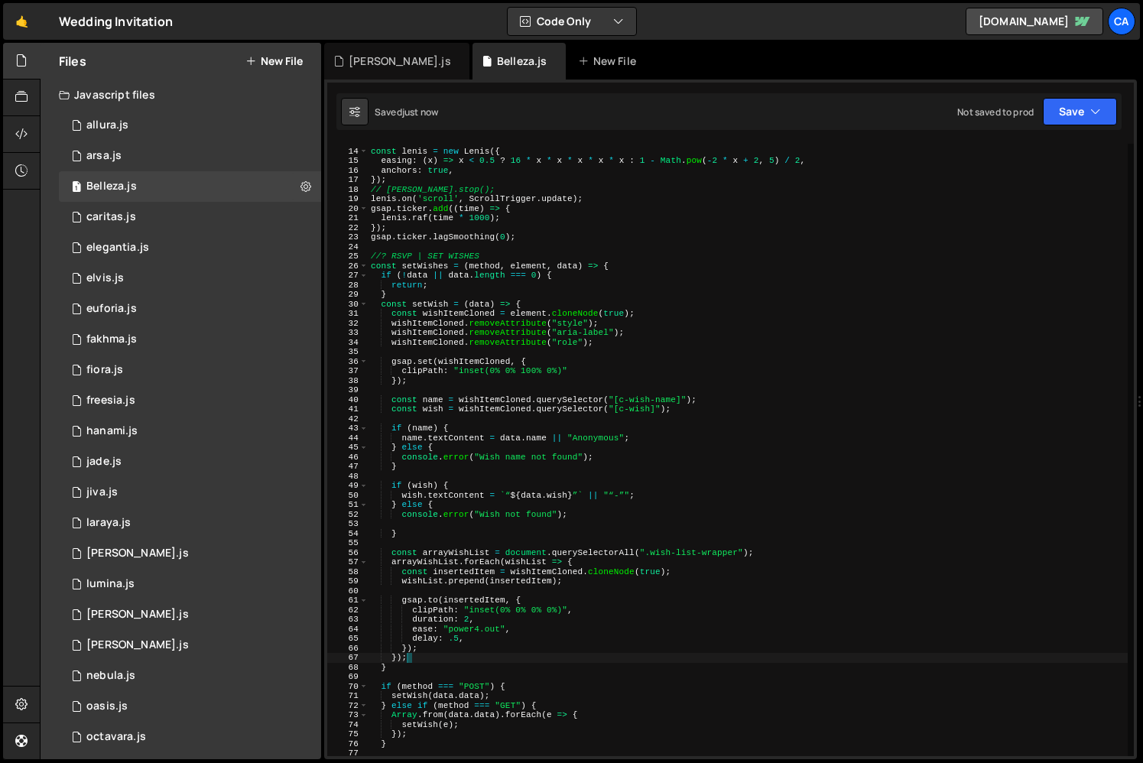
scroll to position [0, 0]
click at [633, 406] on div "//? SCROLL const lenis = new Lenis ({ easing : ( x ) => x < 0.5 ? 16 * x * x * …" at bounding box center [748, 452] width 760 height 631
click at [651, 430] on div "//? SCROLL const lenis = new Lenis ({ easing : ( x ) => x < 0.5 ? 16 * x * x * …" at bounding box center [748, 452] width 760 height 631
click at [630, 471] on div "//? SCROLL const lenis = new Lenis ({ easing : ( x ) => x < 0.5 ? 16 * x * x * …" at bounding box center [748, 452] width 760 height 631
type textarea "}"
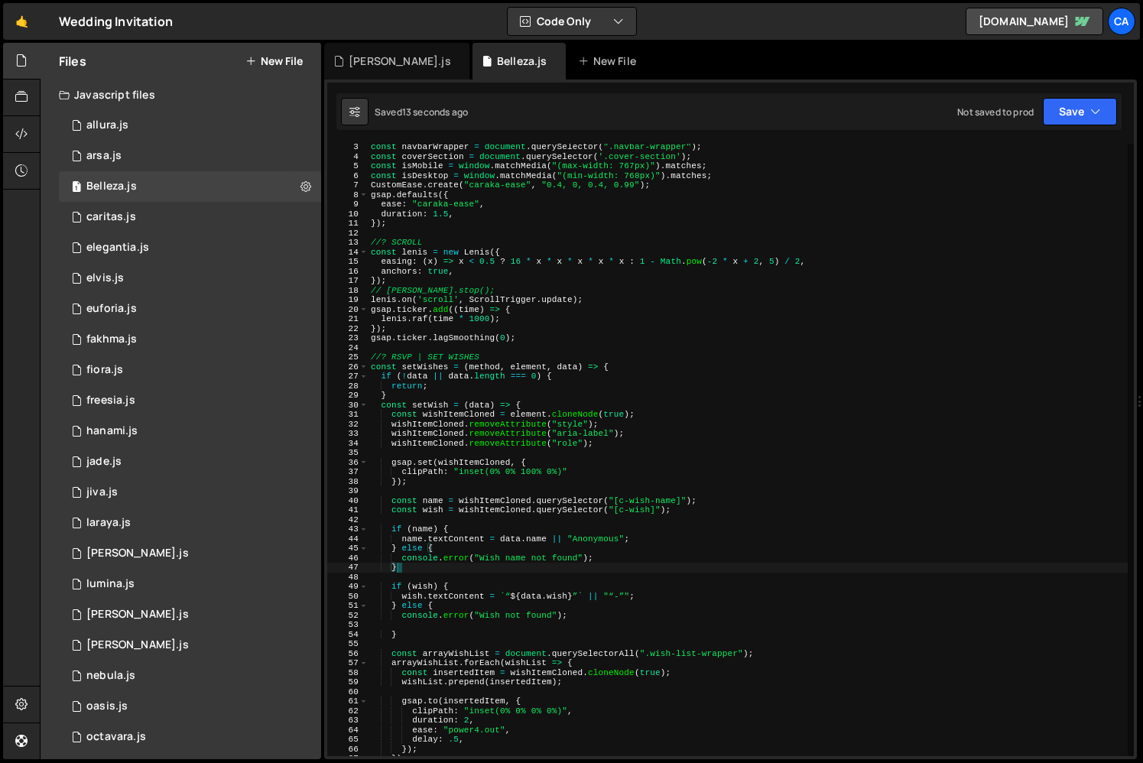
scroll to position [20, 0]
click at [381, 66] on div "najah.js" at bounding box center [400, 61] width 102 height 15
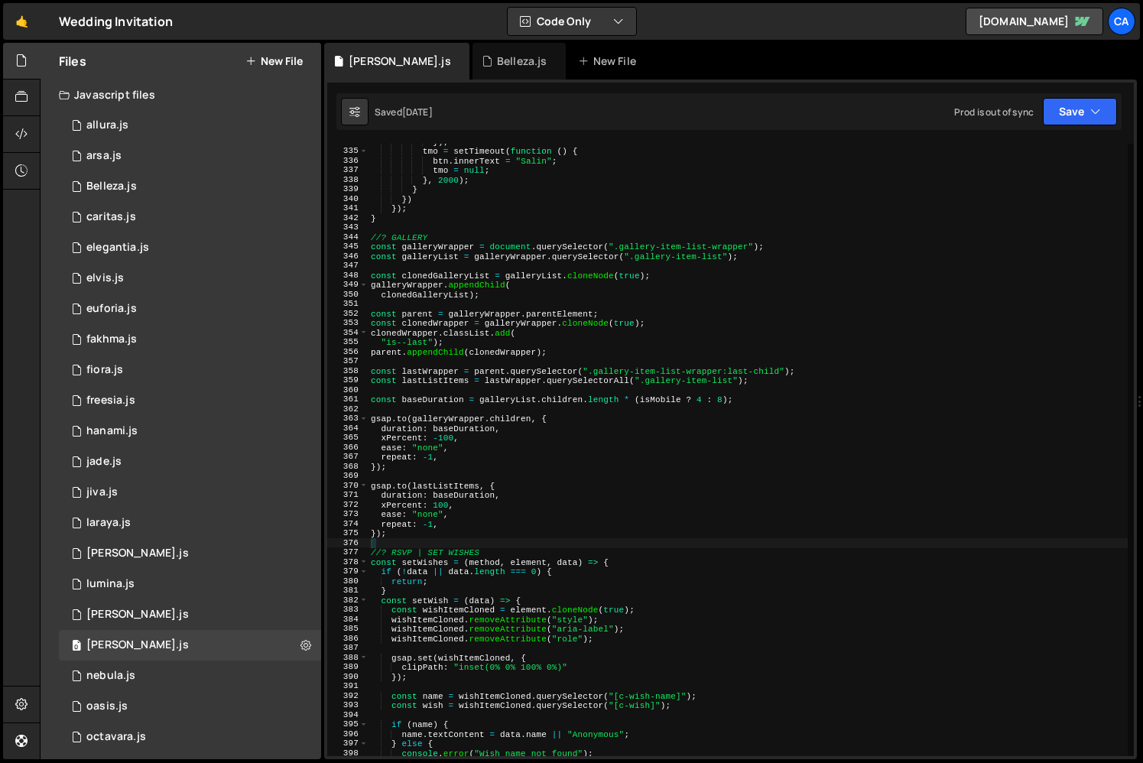
click at [445, 567] on div "}) ; tmo = setTimeout ( function ( ) { btn . innerText = "Salin" ; tmo = null ;…" at bounding box center [748, 452] width 760 height 631
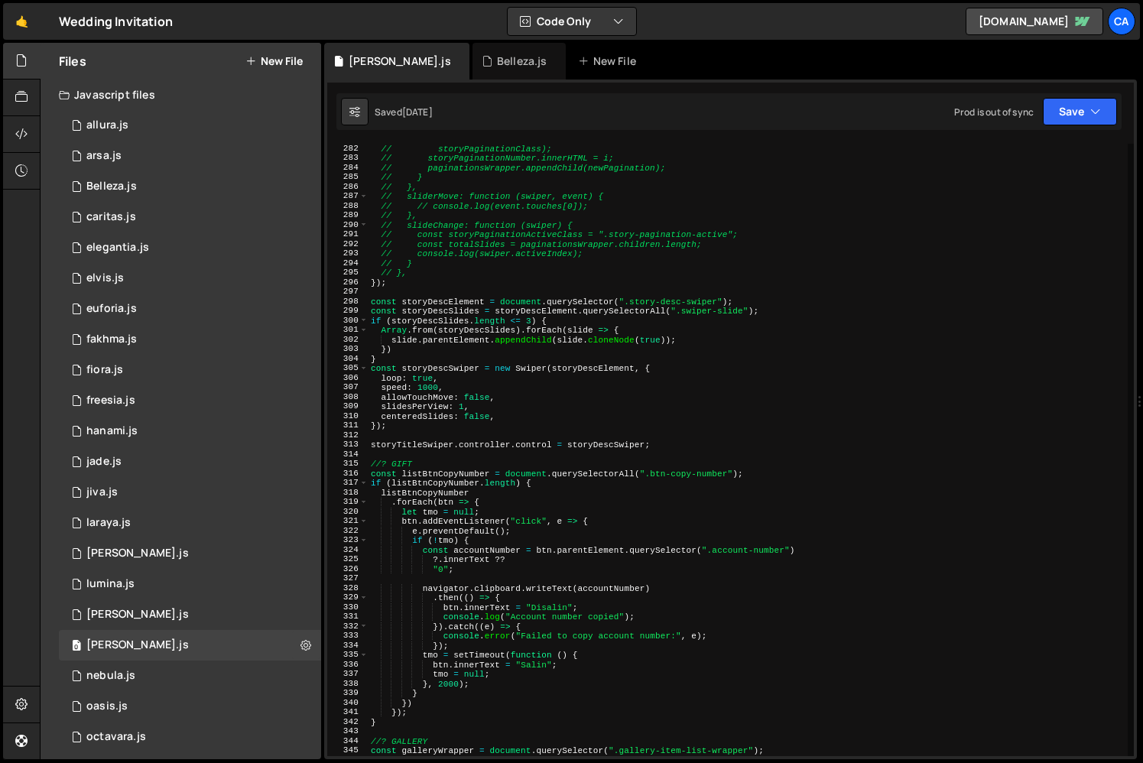
scroll to position [2691, 0]
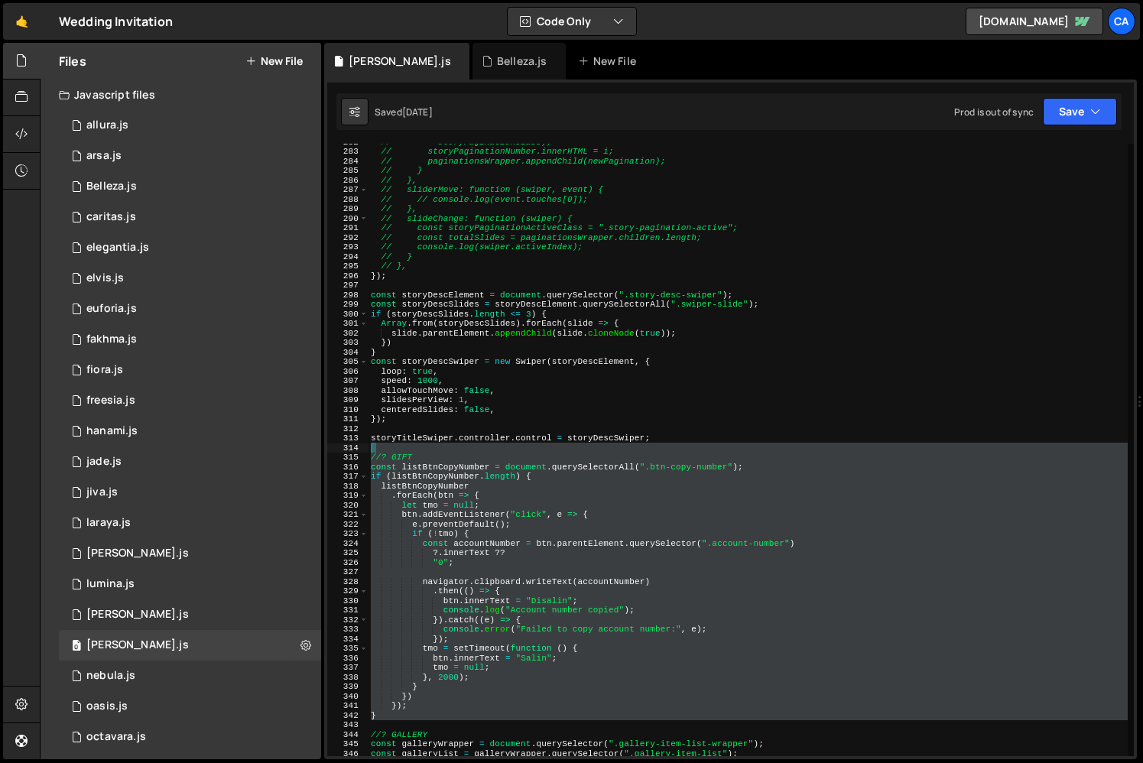
type textarea "//? GIFT"
drag, startPoint x: 394, startPoint y: 721, endPoint x: 362, endPoint y: 449, distance: 273.9
click at [362, 449] on div "//? GIFT 282 283 284 285 286 287 288 289 290 291 292 293 294 295 296 297 298 29…" at bounding box center [730, 450] width 806 height 612
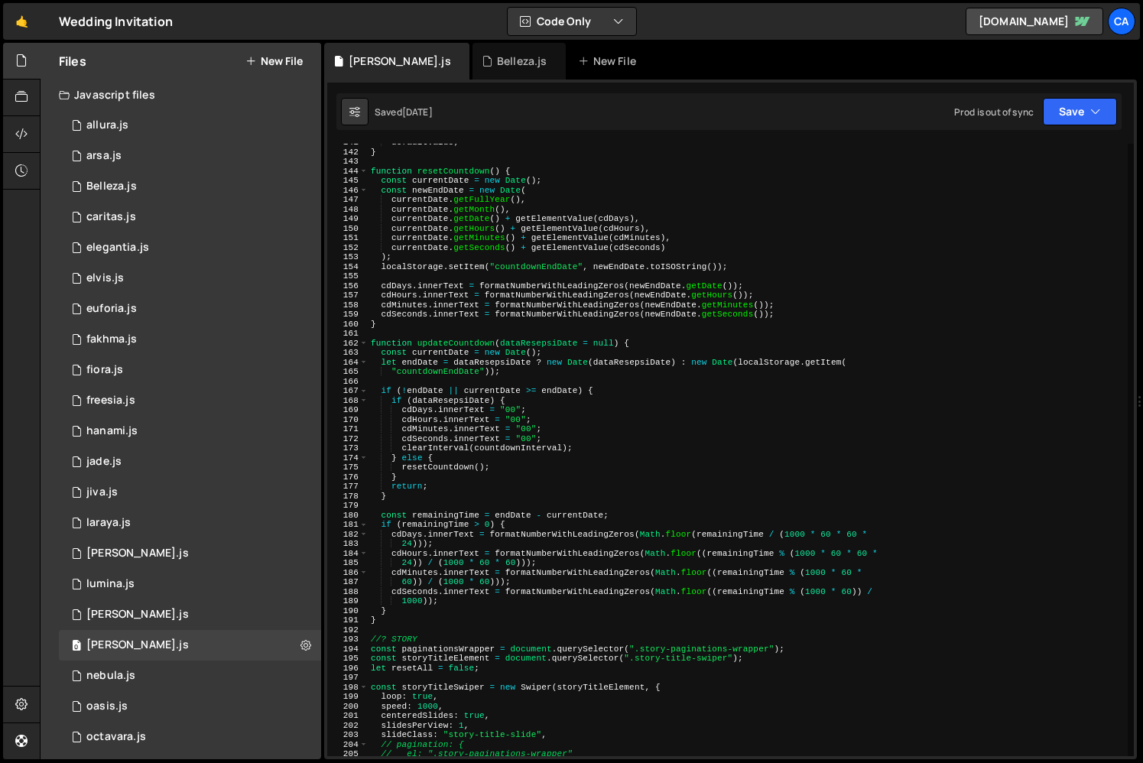
scroll to position [1259, 0]
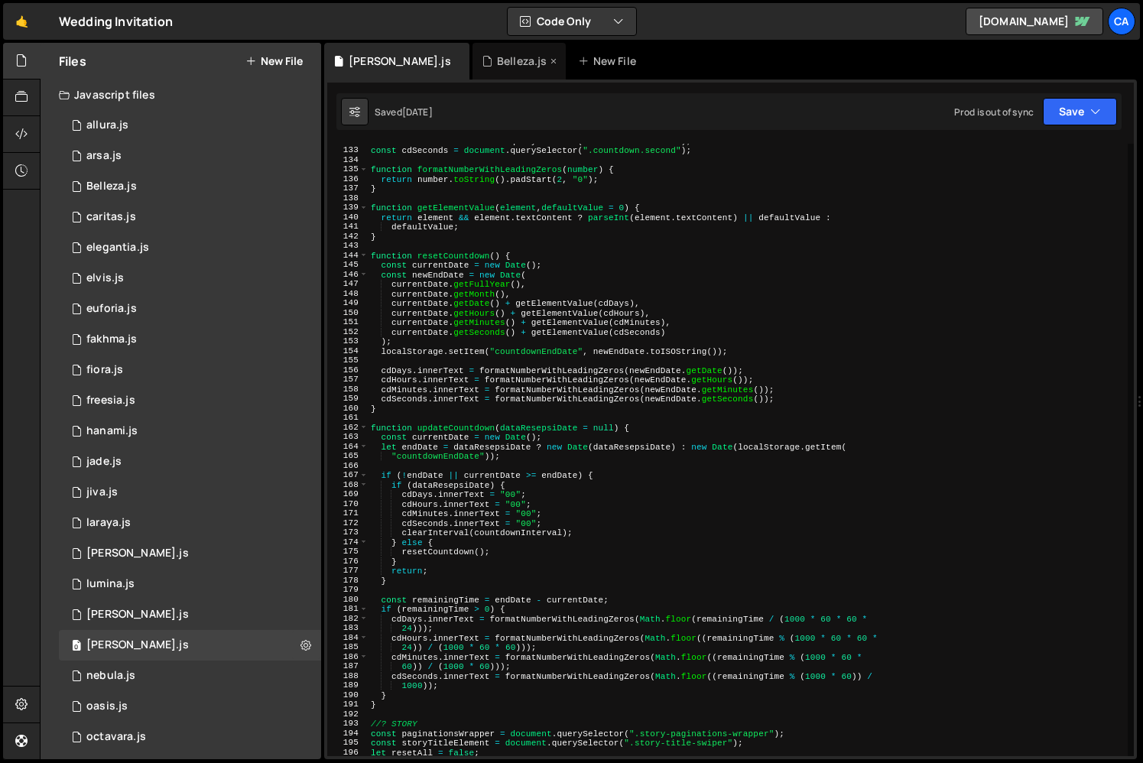
click at [497, 58] on div "Belleza.js" at bounding box center [522, 61] width 50 height 15
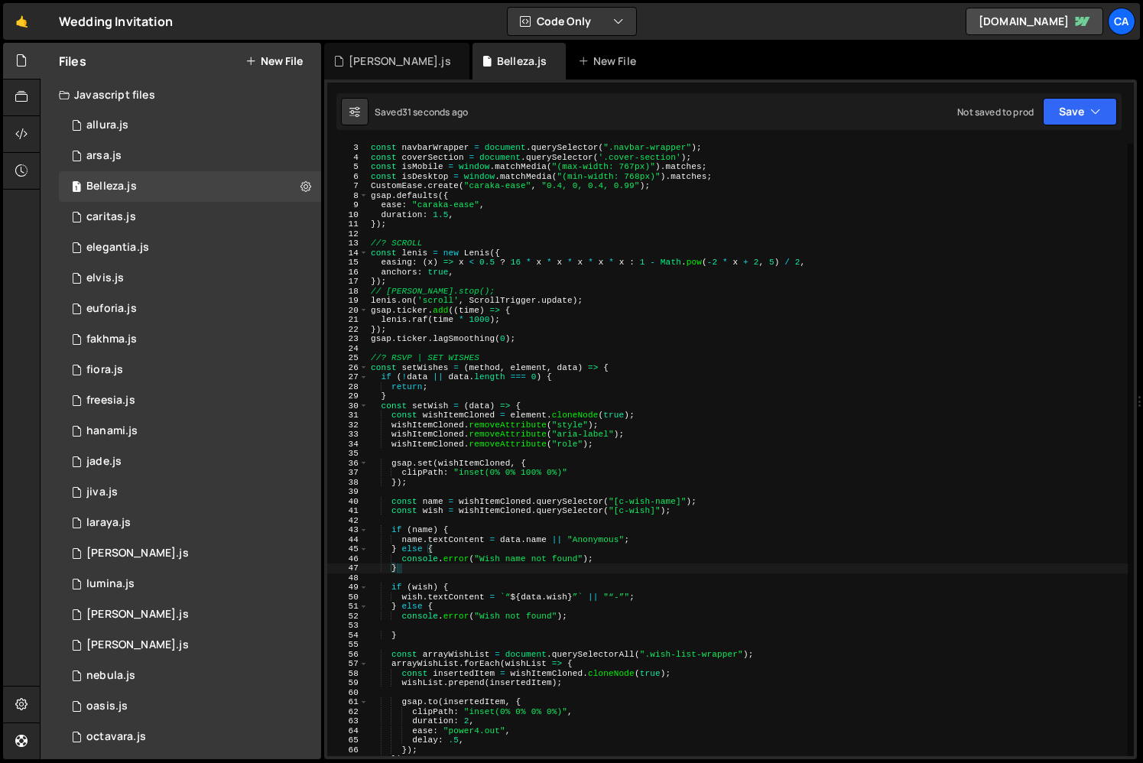
click at [413, 352] on div "const navbarWrapper = document . querySelector ( ".navbar-wrapper" ) ; const co…" at bounding box center [748, 458] width 760 height 631
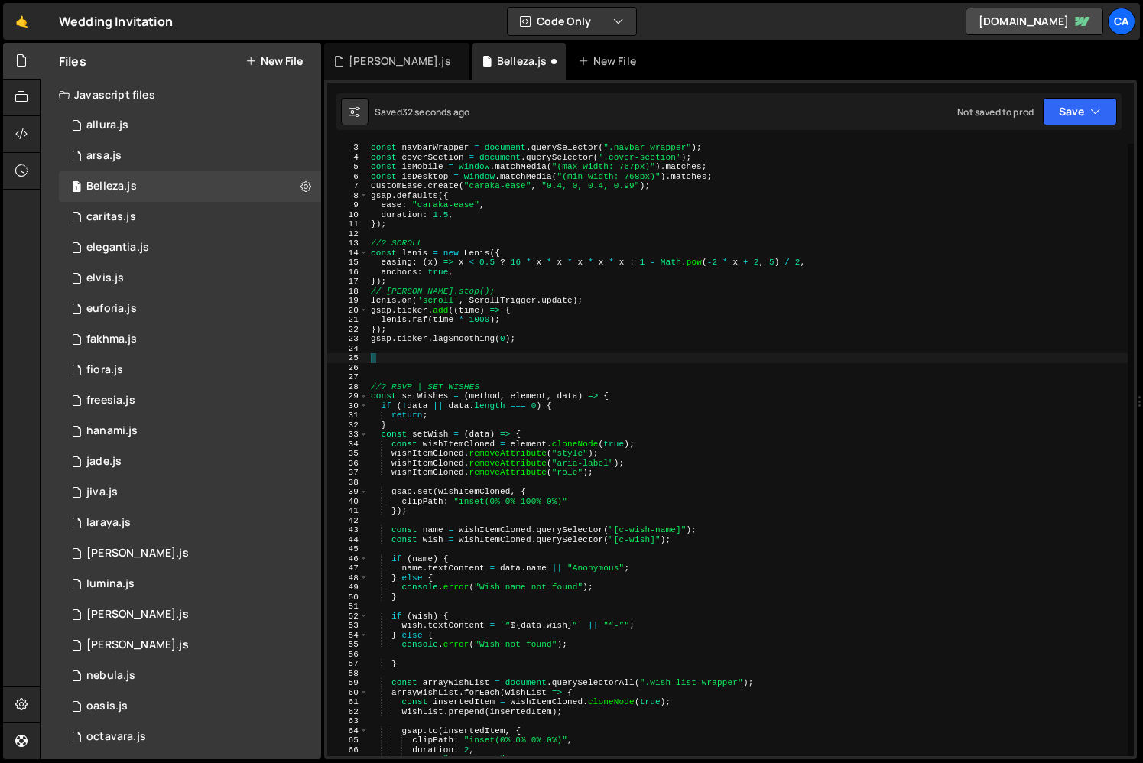
paste textarea "//? RSVP | SET WISHES"
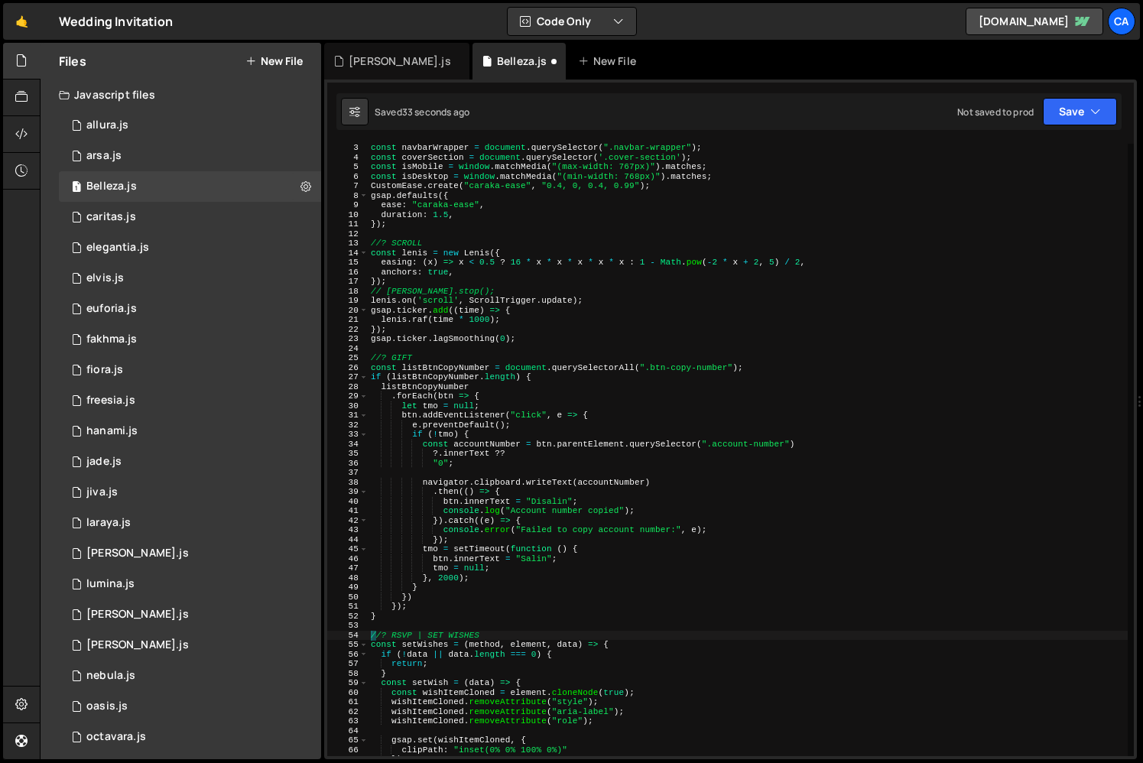
click at [527, 415] on div "const navbarWrapper = document . querySelector ( ".navbar-wrapper" ) ; const co…" at bounding box center [748, 458] width 760 height 631
click at [693, 402] on div "const navbarWrapper = document . querySelector ( ".navbar-wrapper" ) ; const co…" at bounding box center [748, 458] width 760 height 631
drag, startPoint x: 731, startPoint y: 369, endPoint x: 647, endPoint y: 364, distance: 83.5
click at [647, 364] on div "const navbarWrapper = document . querySelector ( ".navbar-wrapper" ) ; const co…" at bounding box center [748, 458] width 760 height 631
click at [686, 426] on div "const navbarWrapper = document . querySelector ( ".navbar-wrapper" ) ; const co…" at bounding box center [748, 458] width 760 height 631
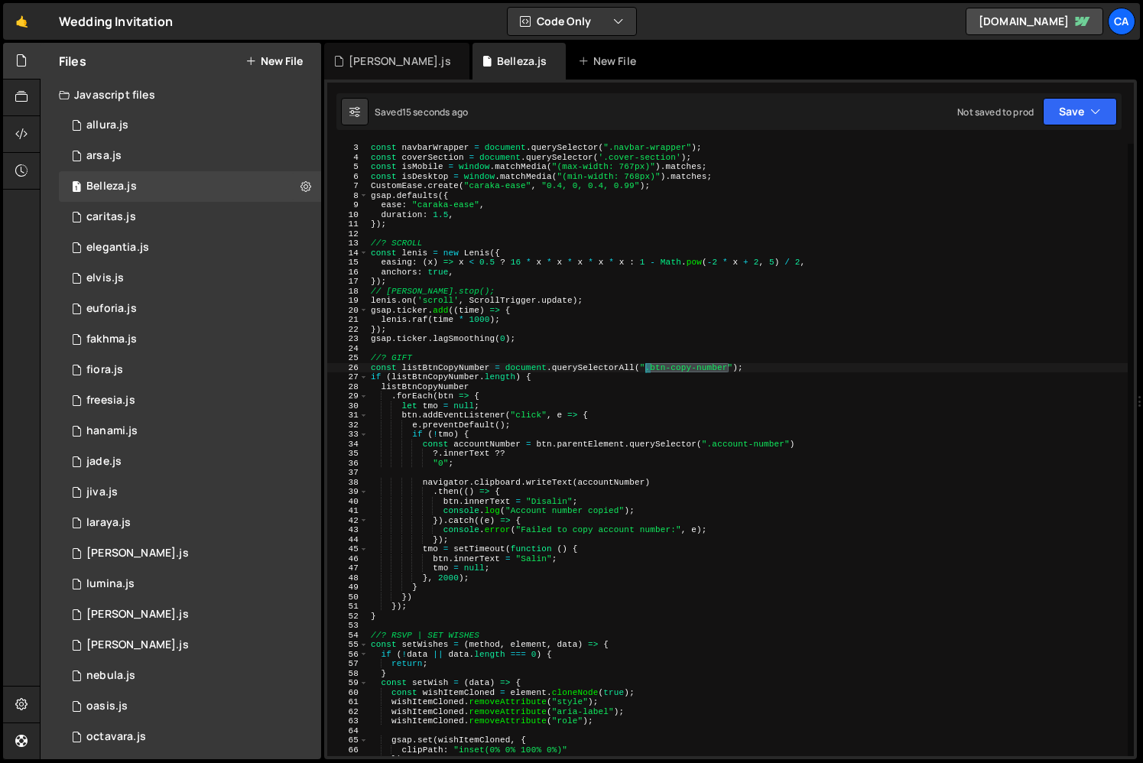
type textarea "e.preventDefault();"
click at [742, 470] on div "const navbarWrapper = document . querySelector ( ".navbar-wrapper" ) ; const co…" at bounding box center [748, 458] width 760 height 631
click at [465, 368] on div "const navbarWrapper = document . querySelector ( ".navbar-wrapper" ) ; const co…" at bounding box center [748, 458] width 760 height 631
click at [485, 440] on div "const navbarWrapper = document . querySelector ( ".navbar-wrapper" ) ; const co…" at bounding box center [748, 458] width 760 height 631
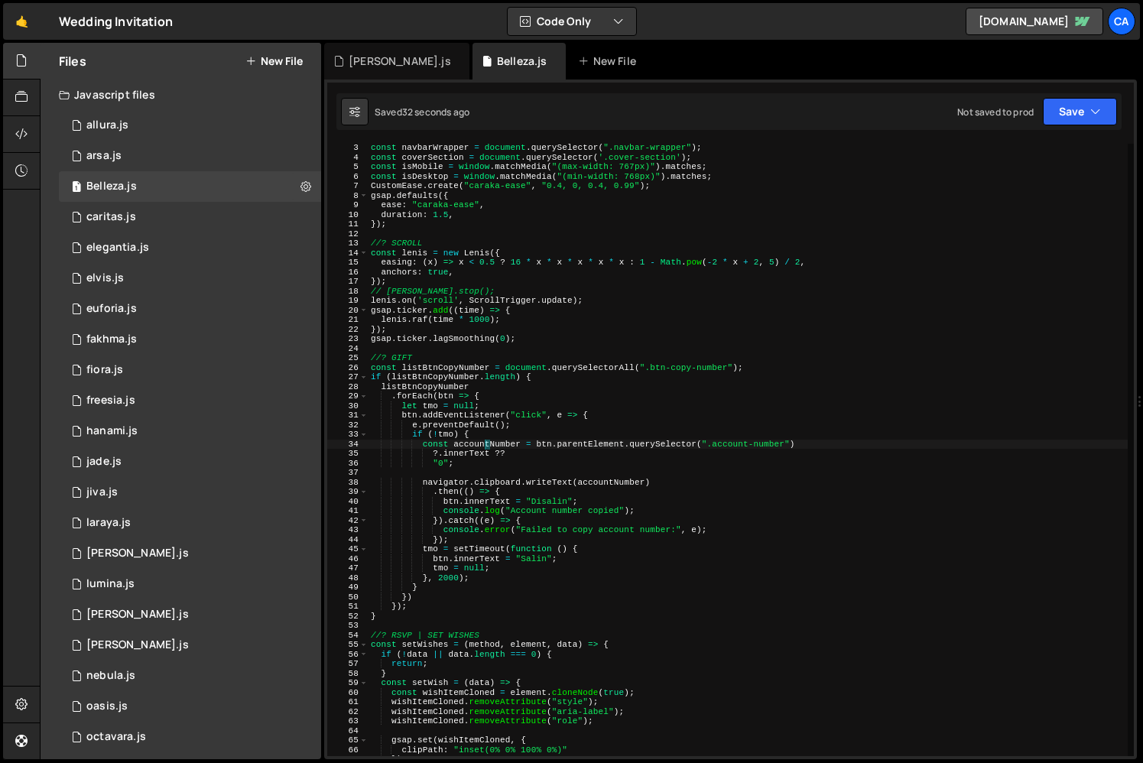
click at [485, 440] on div "const navbarWrapper = document . querySelector ( ".navbar-wrapper" ) ; const co…" at bounding box center [748, 458] width 760 height 631
click at [458, 364] on div "const navbarWrapper = document . querySelector ( ".navbar-wrapper" ) ; const co…" at bounding box center [748, 458] width 760 height 631
click at [448, 441] on div "const navbarWrapper = document . querySelector ( ".navbar-wrapper" ) ; const co…" at bounding box center [748, 458] width 760 height 631
click at [499, 489] on div "const navbarWrapper = document . querySelector ( ".navbar-wrapper" ) ; const co…" at bounding box center [748, 458] width 760 height 631
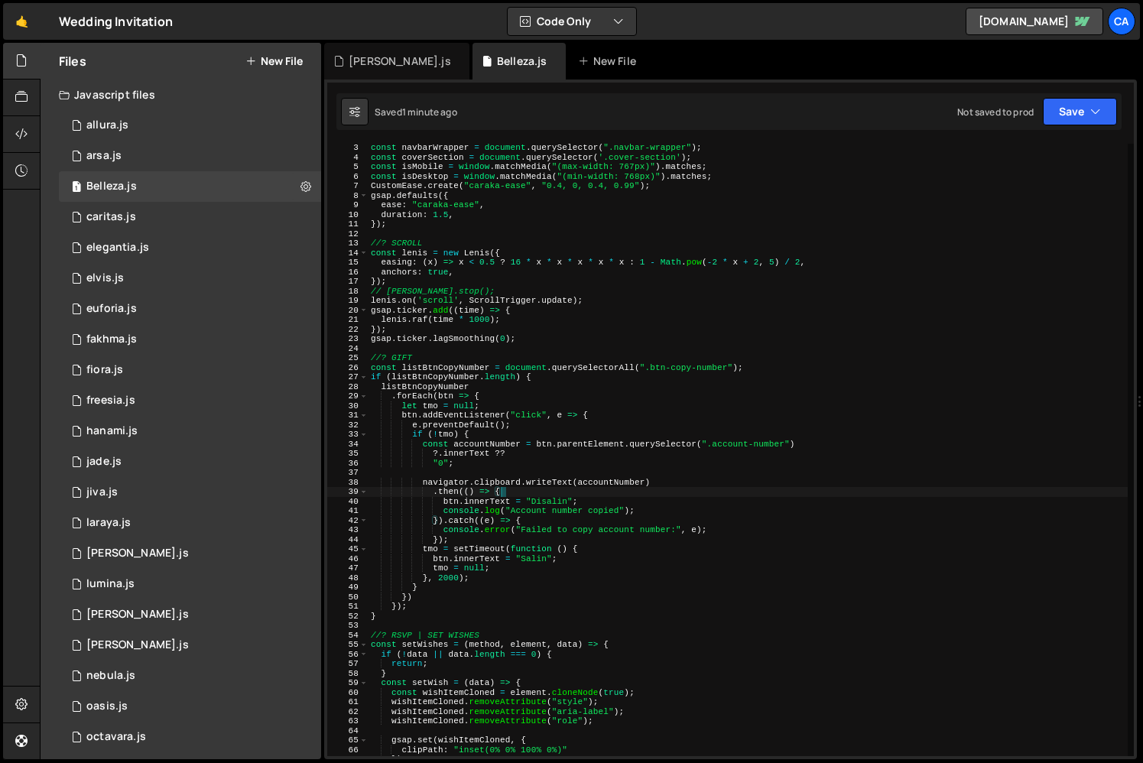
click at [492, 537] on div "const navbarWrapper = document . querySelector ( ".navbar-wrapper" ) ; const co…" at bounding box center [748, 458] width 760 height 631
click at [519, 581] on div "const navbarWrapper = document . querySelector ( ".navbar-wrapper" ) ; const co…" at bounding box center [748, 458] width 760 height 631
drag, startPoint x: 784, startPoint y: 446, endPoint x: 709, endPoint y: 443, distance: 75.0
click at [709, 443] on div "const navbarWrapper = document . querySelector ( ".navbar-wrapper" ) ; const co…" at bounding box center [748, 458] width 760 height 631
click at [710, 524] on div "const navbarWrapper = document . querySelector ( ".navbar-wrapper" ) ; const co…" at bounding box center [748, 458] width 760 height 631
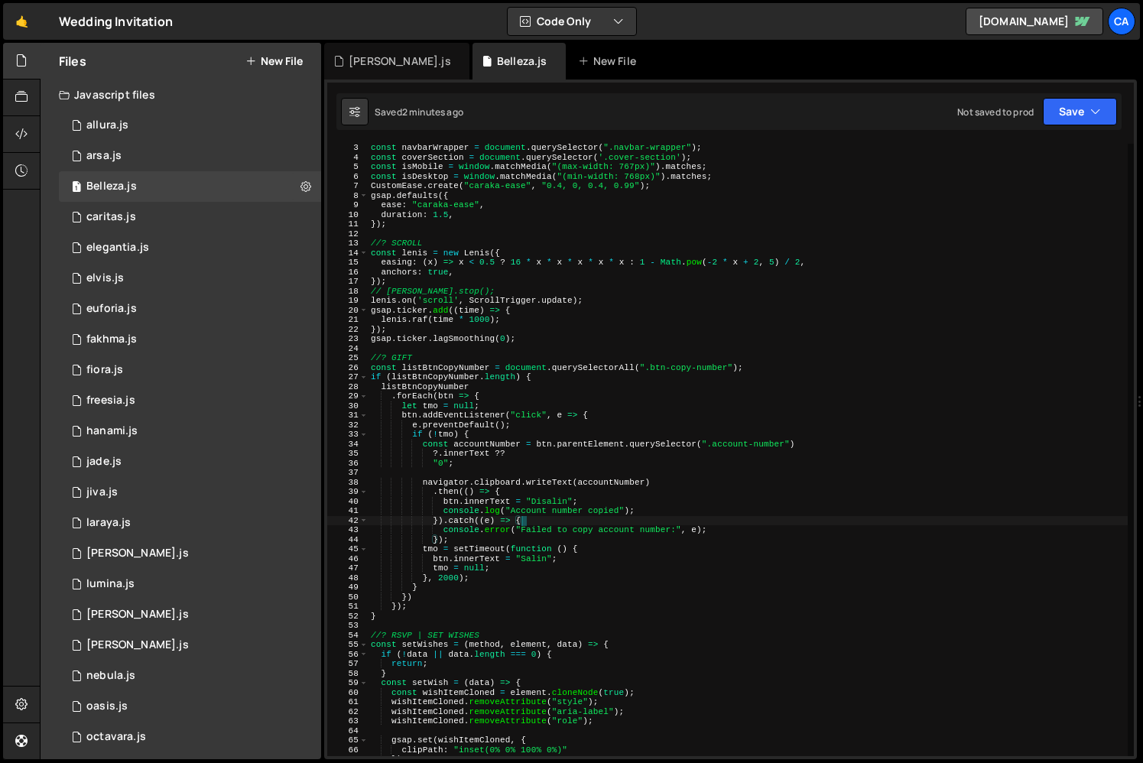
click at [715, 459] on div "const navbarWrapper = document . querySelector ( ".navbar-wrapper" ) ; const co…" at bounding box center [748, 458] width 760 height 631
click at [657, 523] on div "const navbarWrapper = document . querySelector ( ".navbar-wrapper" ) ; const co…" at bounding box center [748, 458] width 760 height 631
click at [581, 560] on div "const navbarWrapper = document . querySelector ( ".navbar-wrapper" ) ; const co…" at bounding box center [748, 458] width 760 height 631
click at [493, 504] on div "const navbarWrapper = document . querySelector ( ".navbar-wrapper" ) ; const co…" at bounding box center [748, 458] width 760 height 631
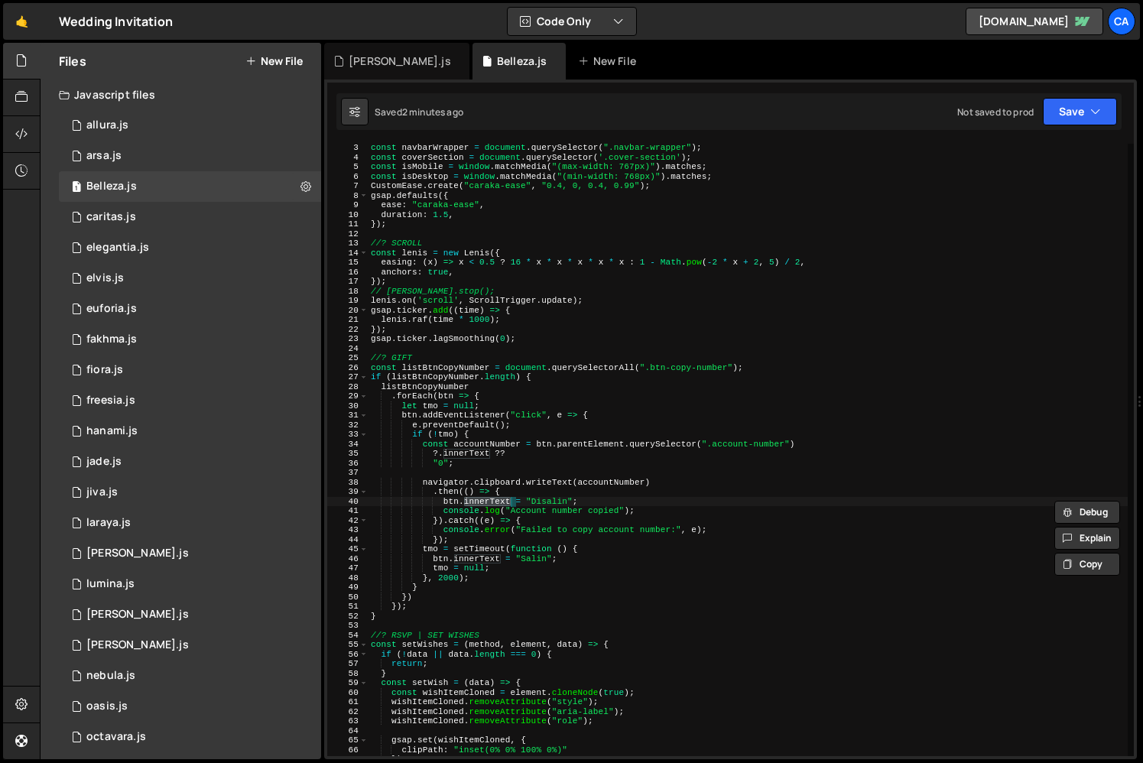
click at [455, 495] on div "const navbarWrapper = document . querySelector ( ".navbar-wrapper" ) ; const co…" at bounding box center [748, 458] width 760 height 631
click at [656, 434] on div "const navbarWrapper = document . querySelector ( ".navbar-wrapper" ) ; const co…" at bounding box center [748, 458] width 760 height 631
click at [732, 369] on div "const navbarWrapper = document . querySelector ( ".navbar-wrapper" ) ; const co…" at bounding box center [748, 458] width 760 height 631
click at [484, 397] on div "const navbarWrapper = document . querySelector ( ".navbar-wrapper" ) ; const co…" at bounding box center [748, 458] width 760 height 631
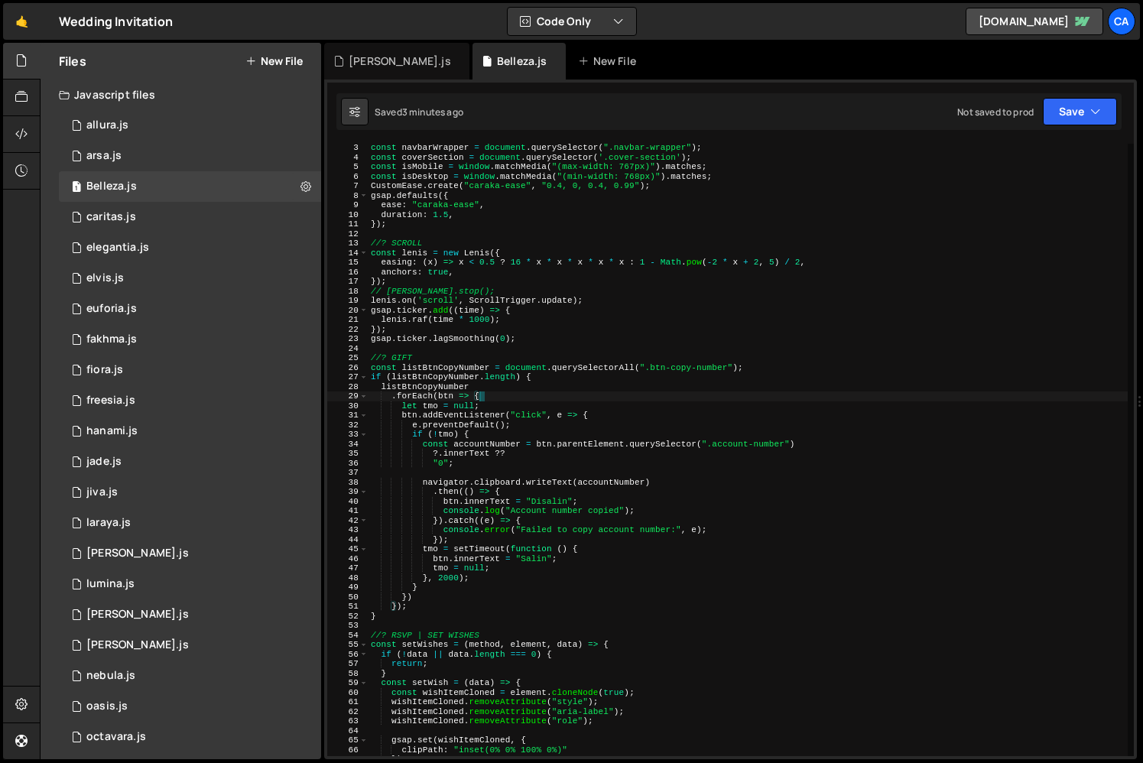
click at [489, 405] on div "const navbarWrapper = document . querySelector ( ".navbar-wrapper" ) ; const co…" at bounding box center [748, 458] width 760 height 631
type textarea "let tmo = null;"
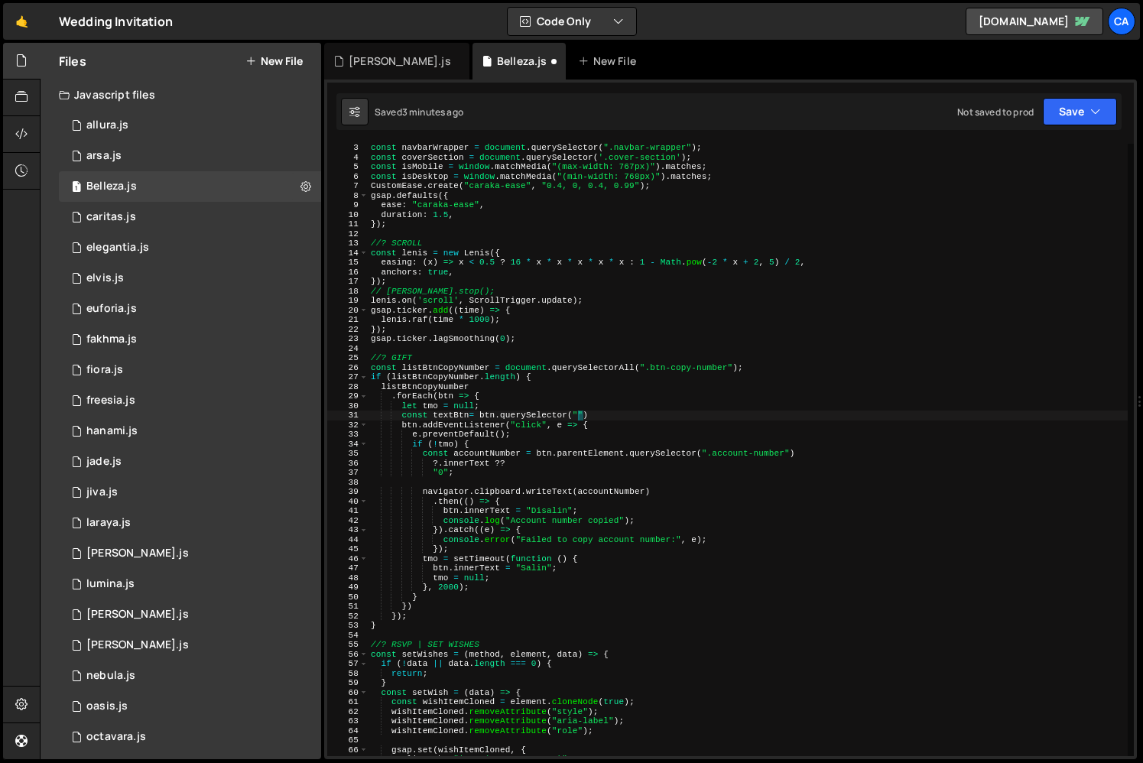
scroll to position [0, 18]
paste textarea "btn-copy-number")"
click at [457, 415] on div "const navbarWrapper = document . querySelector ( ".navbar-wrapper" ) ; const co…" at bounding box center [748, 458] width 760 height 631
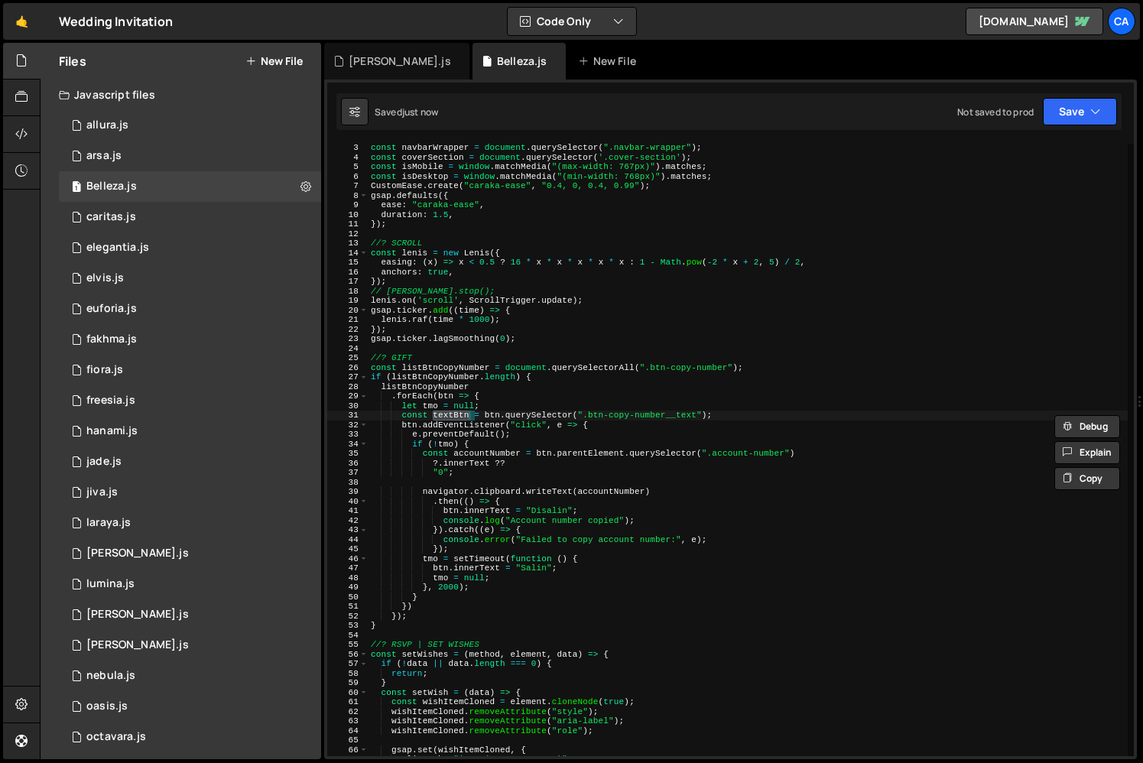
click at [453, 511] on div "const navbarWrapper = document . querySelector ( ".navbar-wrapper" ) ; const co…" at bounding box center [748, 458] width 760 height 631
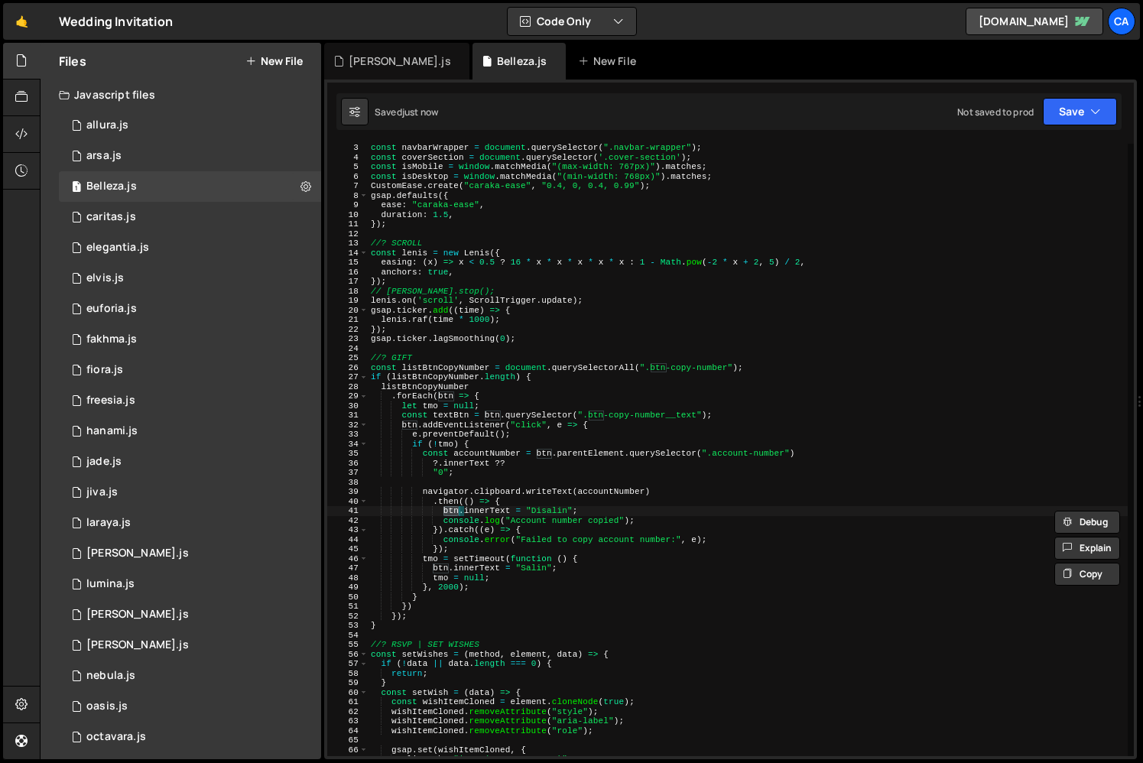
paste textarea "textB"
click at [447, 569] on div "const navbarWrapper = document . querySelector ( ".navbar-wrapper" ) ; const co…" at bounding box center [748, 458] width 760 height 631
paste textarea "textB"
click at [555, 587] on div "const navbarWrapper = document . querySelector ( ".navbar-wrapper" ) ; const co…" at bounding box center [748, 458] width 760 height 631
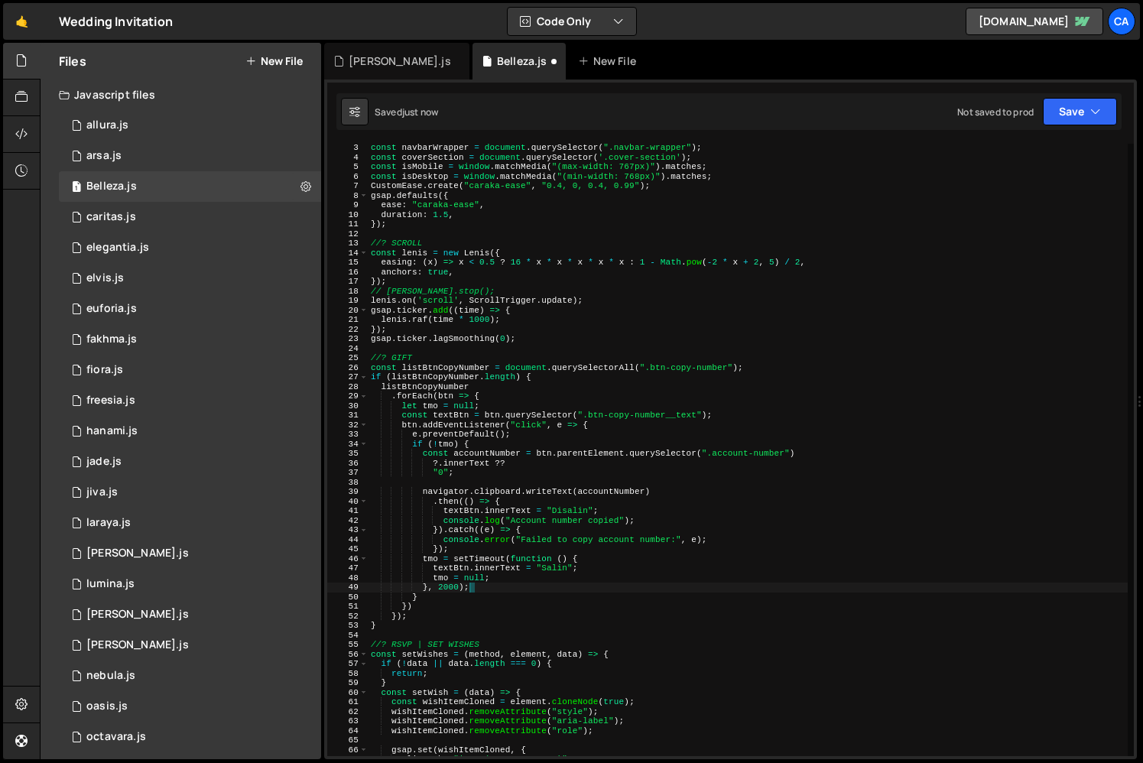
scroll to position [0, 8]
click at [619, 514] on div "const navbarWrapper = document . querySelector ( ".navbar-wrapper" ) ; const co…" at bounding box center [748, 458] width 760 height 631
click at [535, 469] on div "const navbarWrapper = document . querySelector ( ".navbar-wrapper" ) ; const co…" at bounding box center [748, 458] width 760 height 631
click at [511, 470] on div "const navbarWrapper = document . querySelector ( ".navbar-wrapper" ) ; const co…" at bounding box center [748, 458] width 760 height 631
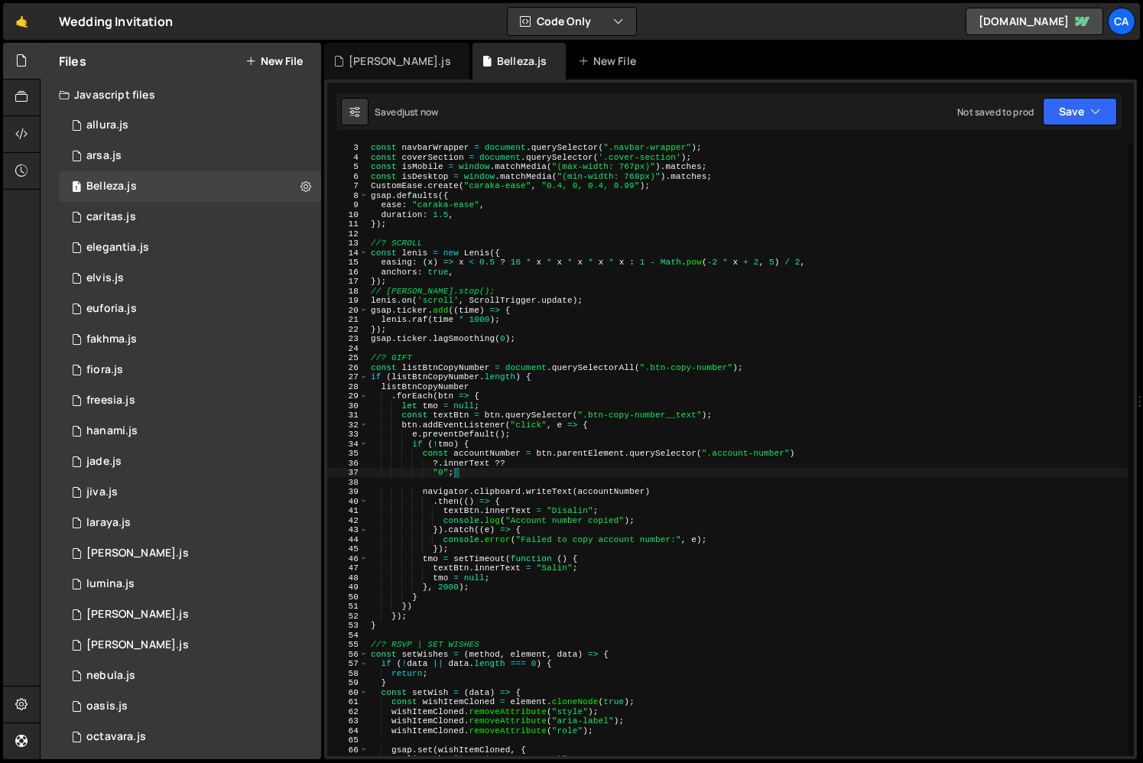
click at [509, 471] on div "const navbarWrapper = document . querySelector ( ".navbar-wrapper" ) ; const co…" at bounding box center [748, 458] width 760 height 631
click at [506, 578] on div "const navbarWrapper = document . querySelector ( ".navbar-wrapper" ) ; const co…" at bounding box center [748, 458] width 760 height 631
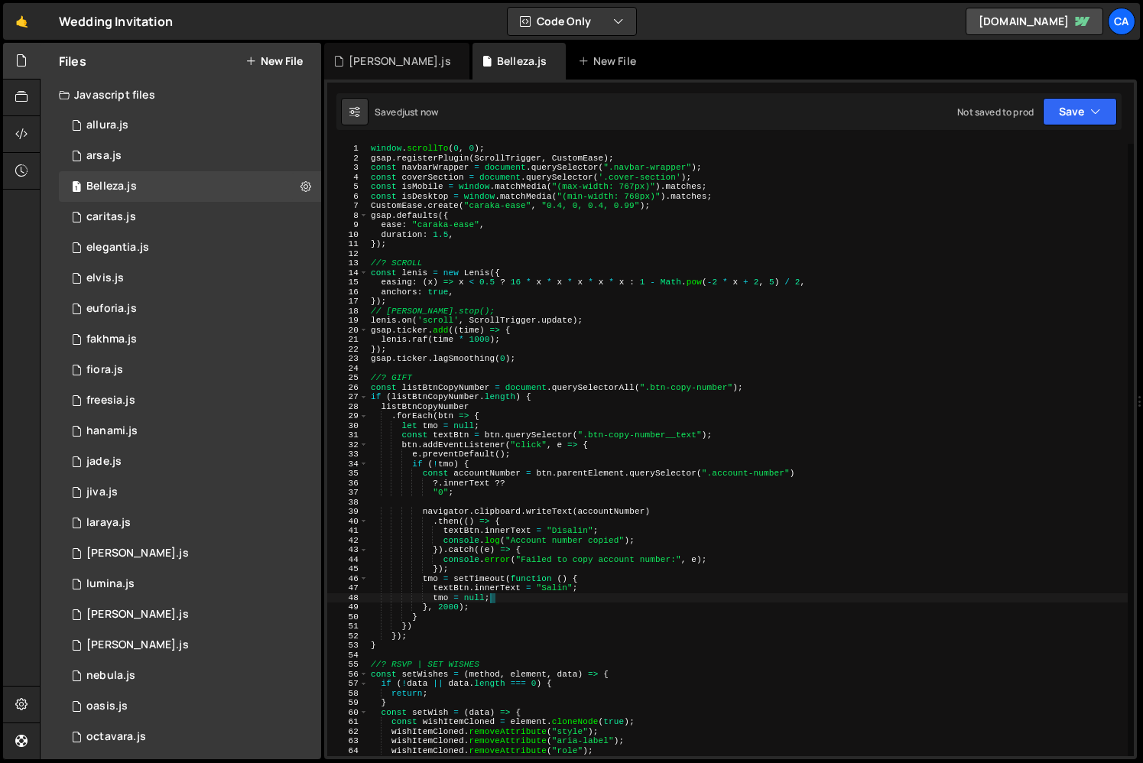
scroll to position [0, 0]
click at [472, 405] on div "window . scrollTo ( 0 , 0 ) ; gsap . registerPlugin ( ScrollTrigger , CustomEas…" at bounding box center [748, 459] width 760 height 631
click at [483, 419] on div "window . scrollTo ( 0 , 0 ) ; gsap . registerPlugin ( ScrollTrigger , CustomEas…" at bounding box center [748, 459] width 760 height 631
click at [472, 238] on div "window . scrollTo ( 0 , 0 ) ; gsap . registerPlugin ( ScrollTrigger , CustomEas…" at bounding box center [748, 459] width 760 height 631
click at [449, 245] on div "window . scrollTo ( 0 , 0 ) ; gsap . registerPlugin ( ScrollTrigger , CustomEas…" at bounding box center [748, 459] width 760 height 631
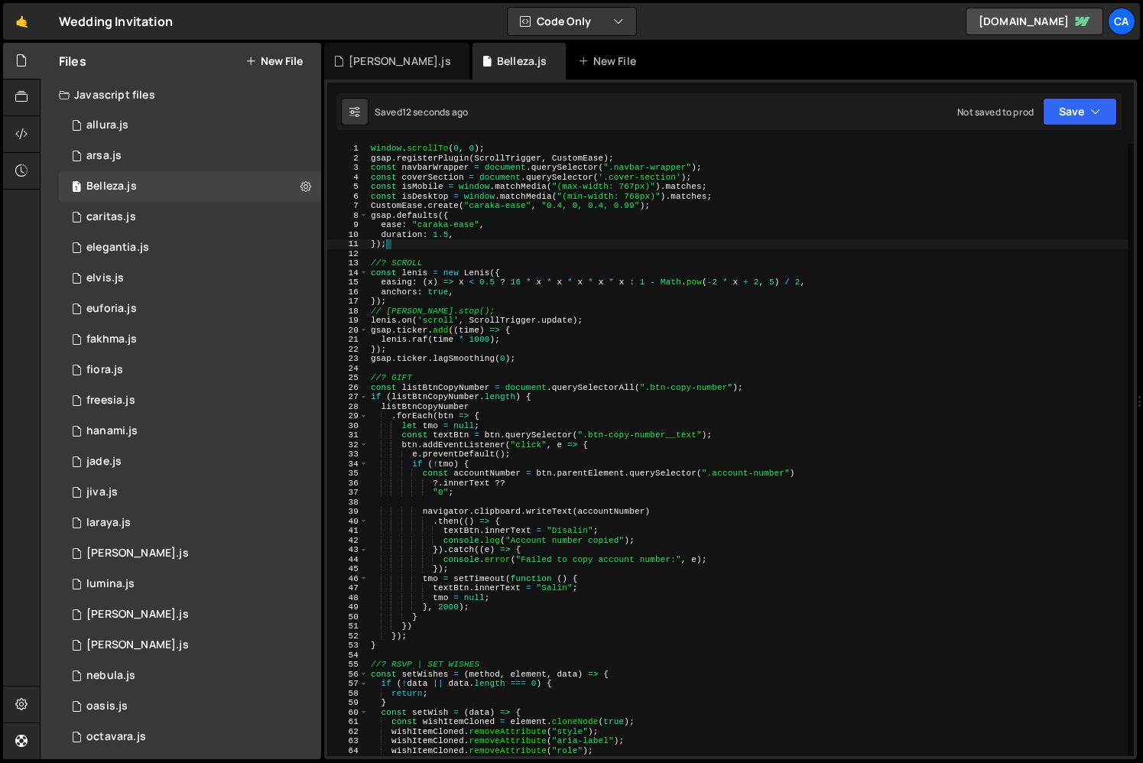
scroll to position [0, 1]
click at [546, 406] on div "window . scrollTo ( 0 , 0 ) ; gsap . registerPlugin ( ScrollTrigger , CustomEas…" at bounding box center [748, 459] width 760 height 631
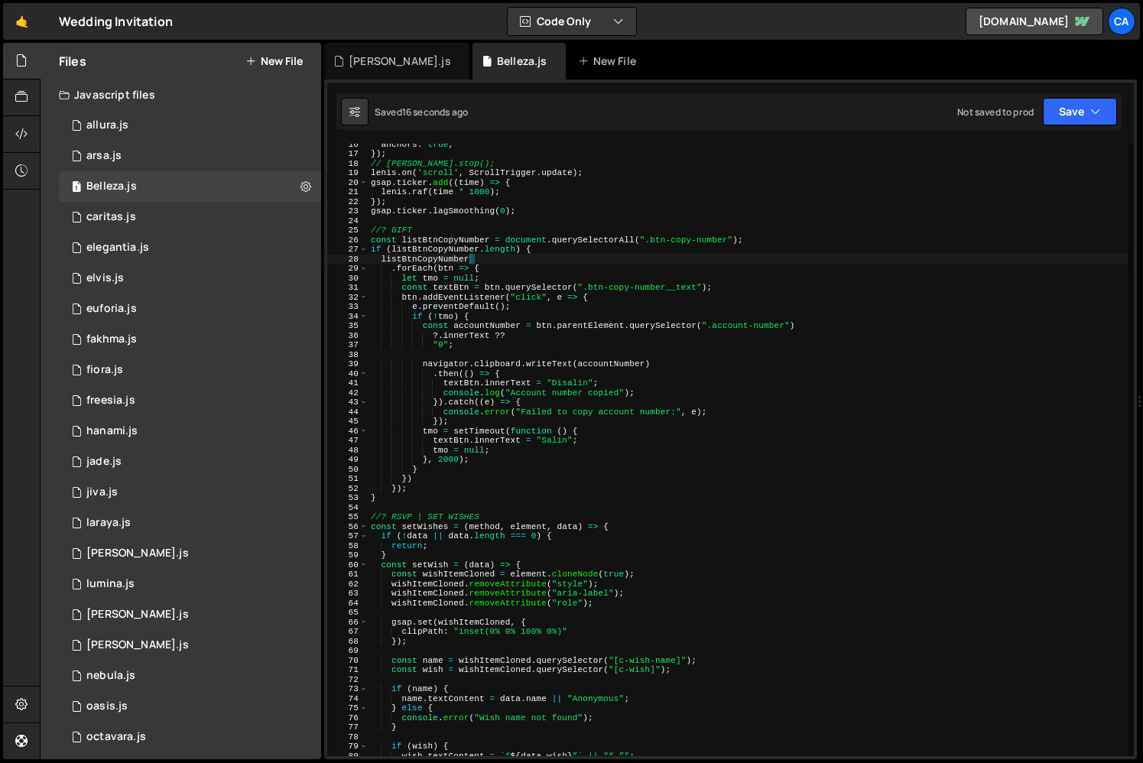
scroll to position [0, 0]
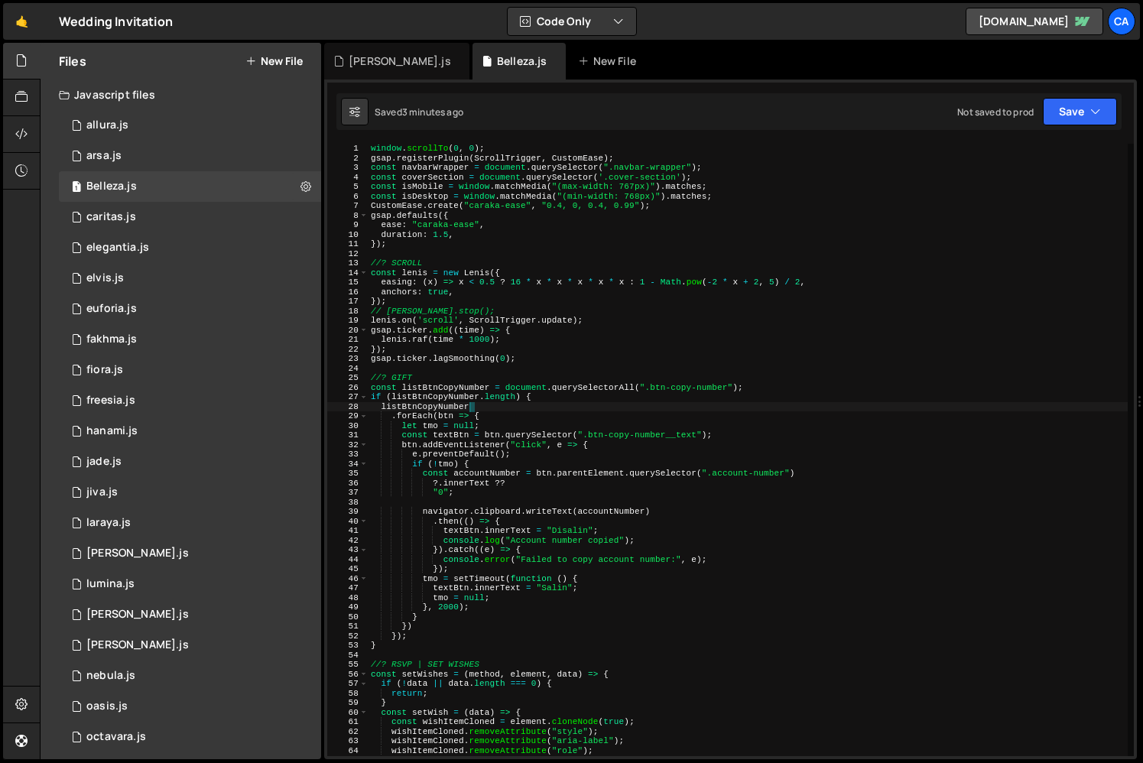
click at [773, 478] on div "window . scrollTo ( 0 , 0 ) ; gsap . registerPlugin ( ScrollTrigger , CustomEas…" at bounding box center [748, 459] width 760 height 631
paste textarea "c-bank-account-number"
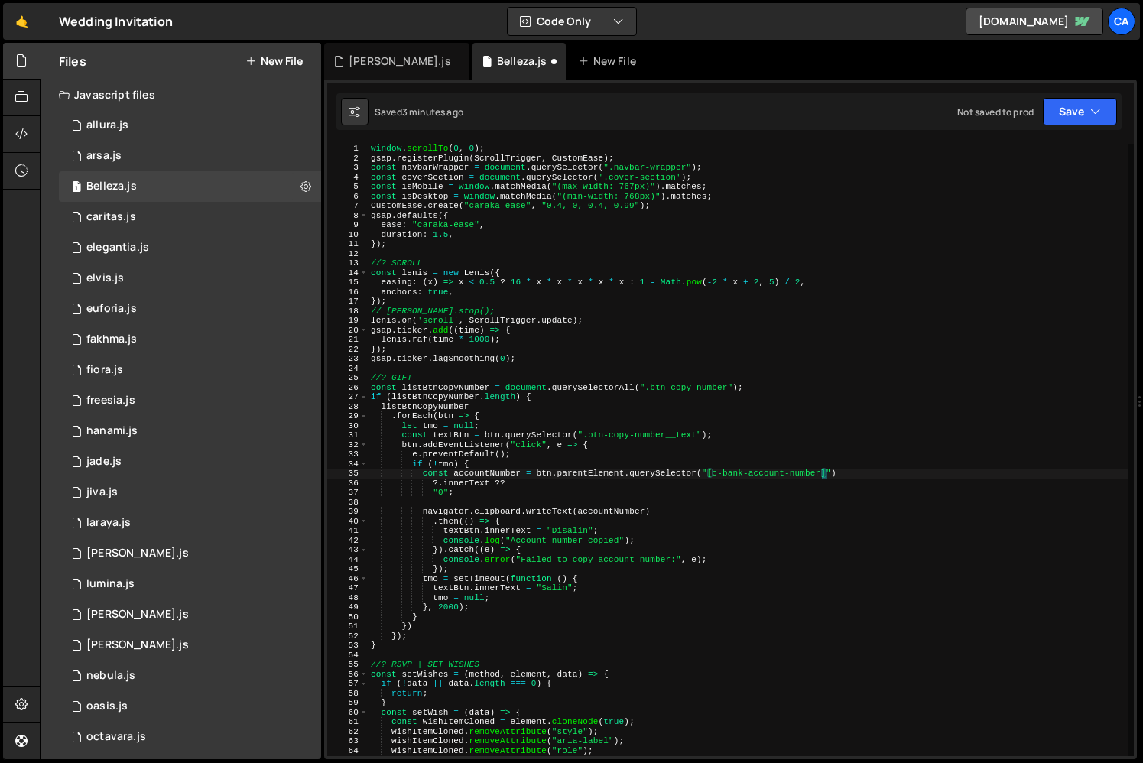
click at [754, 511] on div "window . scrollTo ( 0 , 0 ) ; gsap . registerPlugin ( ScrollTrigger , CustomEas…" at bounding box center [748, 459] width 760 height 631
click at [754, 511] on div "window . scrollTo ( 0 , 0 ) ; gsap . registerPlugin ( ScrollTrigger , CustomEas…" at bounding box center [747, 459] width 759 height 631
type textarea "navigator.clipboard.writeText(accountNumber)"
